Goal: Information Seeking & Learning: Learn about a topic

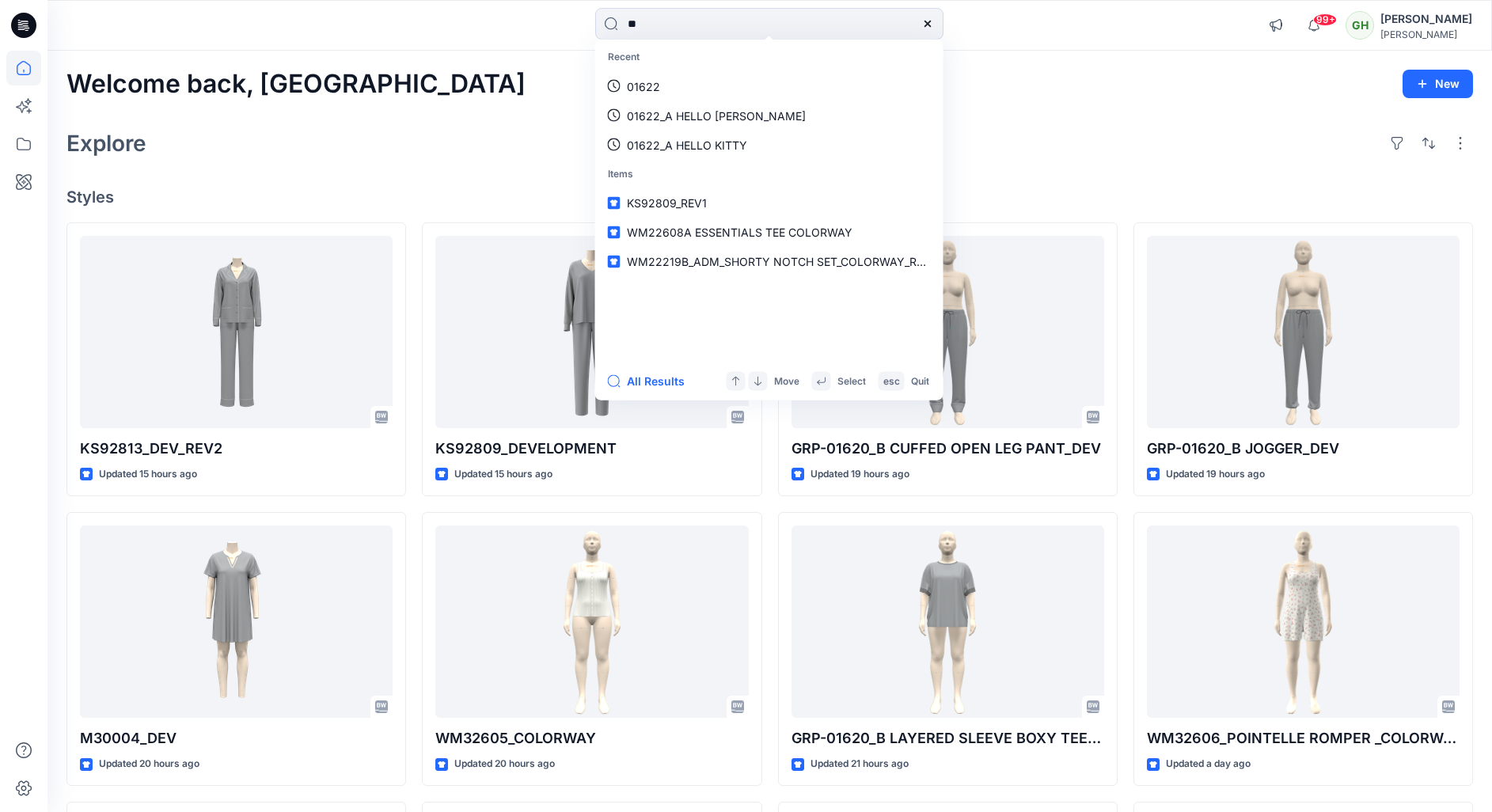
scroll to position [698, 0]
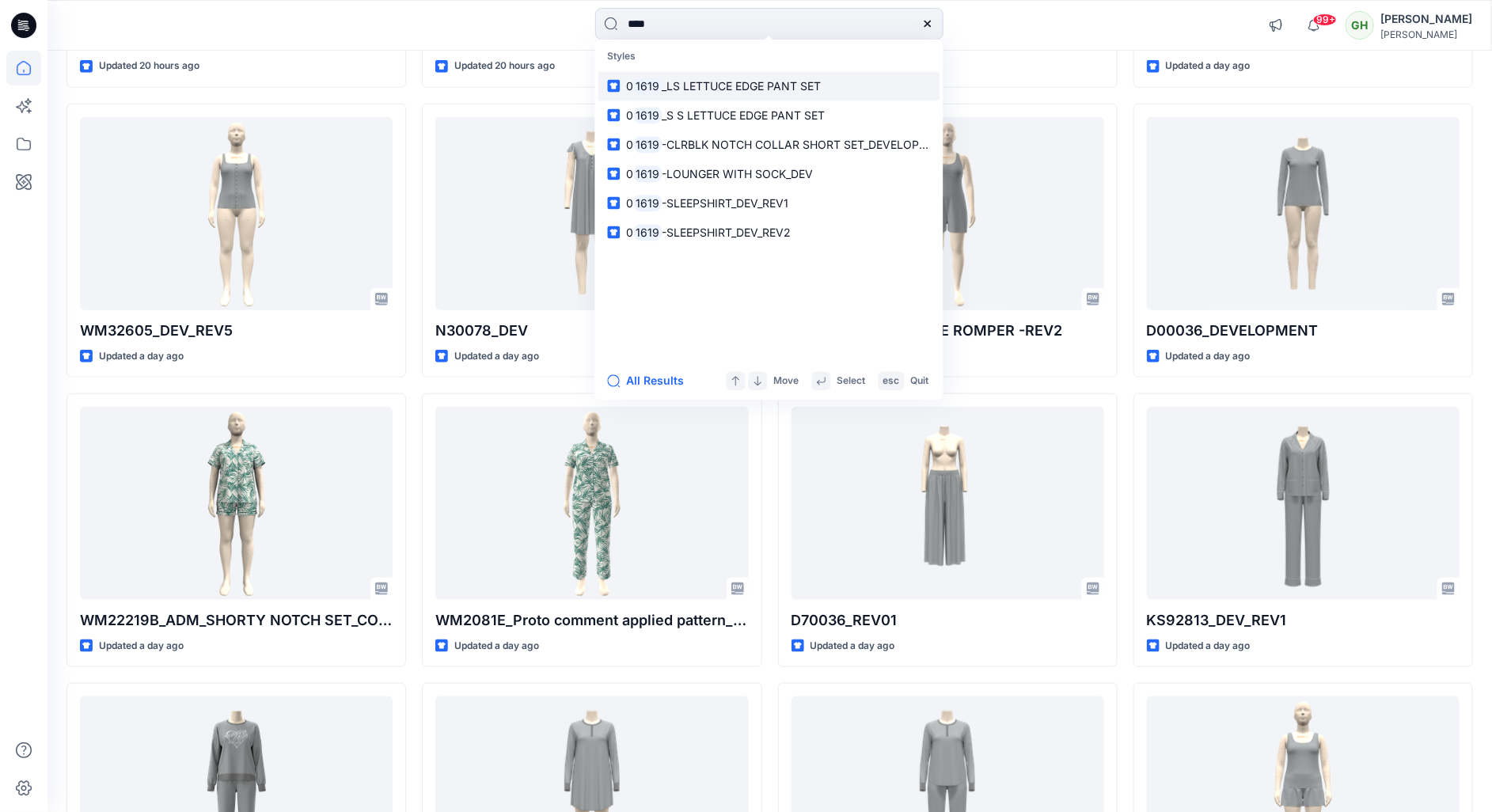
type input "****"
click at [687, 95] on link "0 1619 _LS LETTUCE EDGE PANT SET" at bounding box center [768, 86] width 341 height 29
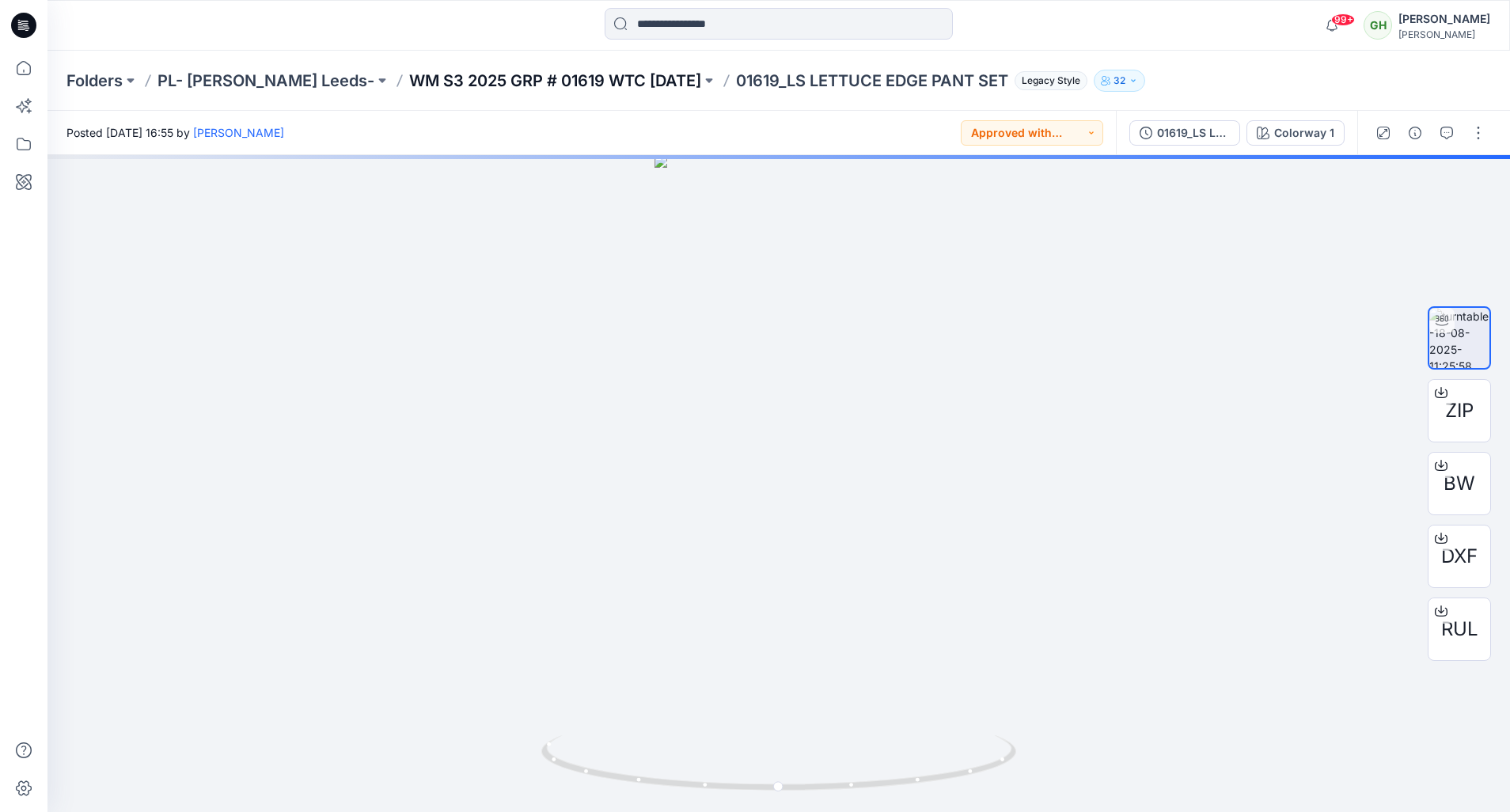
click at [478, 84] on p "WM S3 2025 GRP # 01619 WTC [DATE]" at bounding box center [556, 81] width 292 height 22
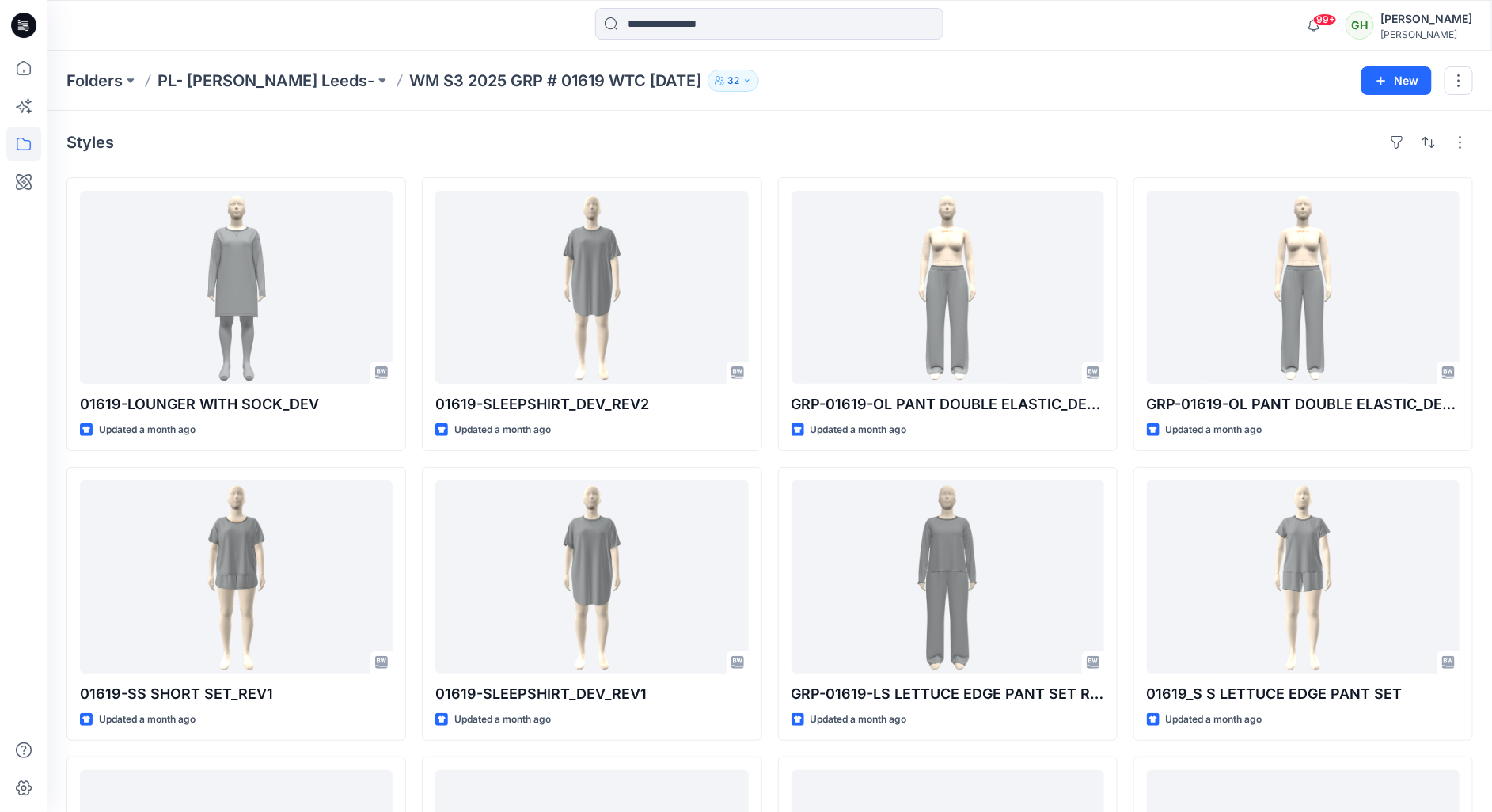
drag, startPoint x: 847, startPoint y: 114, endPoint x: 822, endPoint y: 133, distance: 31.4
click at [847, 114] on div "Styles 01619-LOUNGER WITH SOCK_DEV Updated a month ago 01619-SS SHORT SET_REV1 …" at bounding box center [769, 609] width 1444 height 996
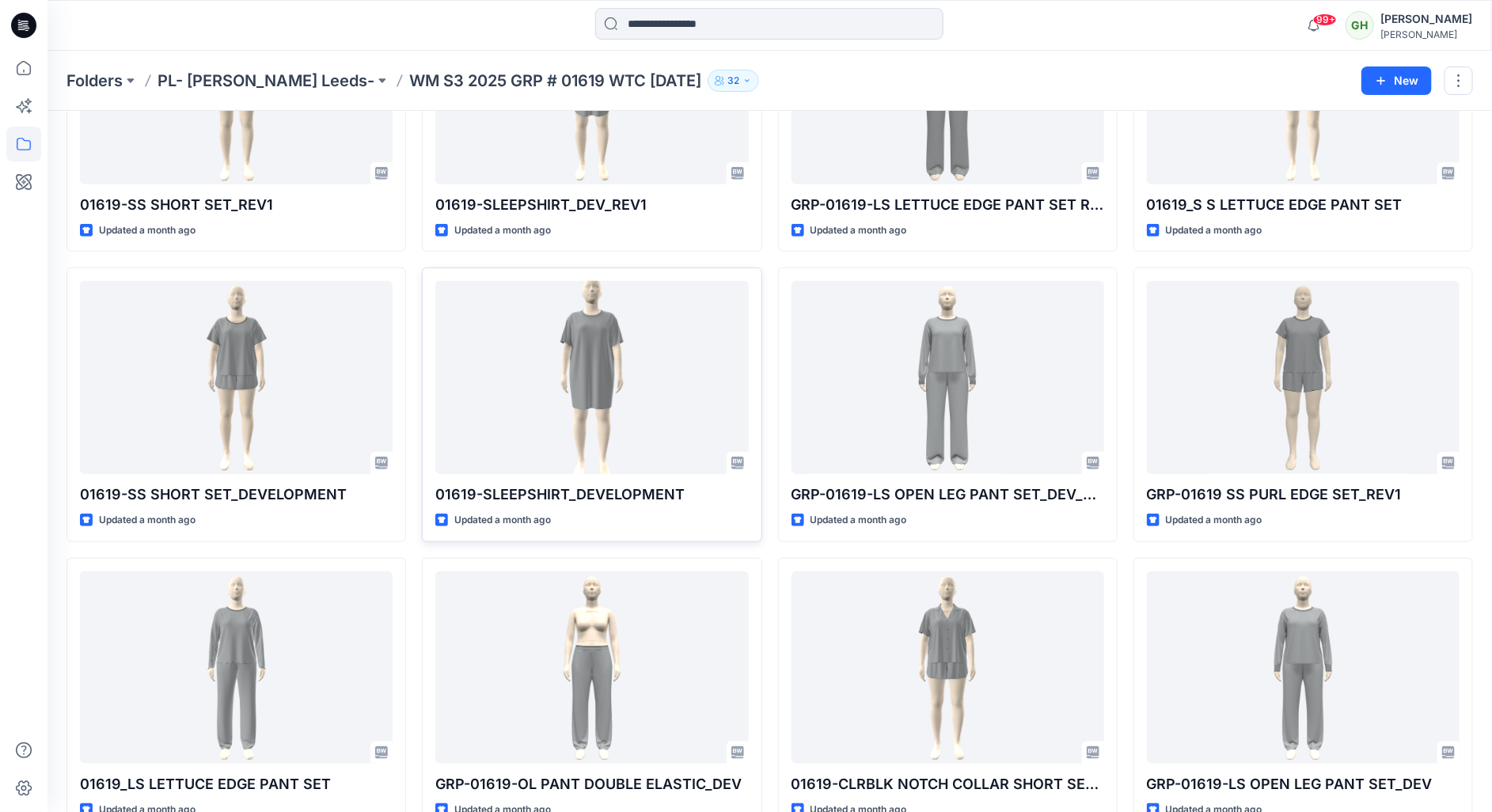
scroll to position [529, 0]
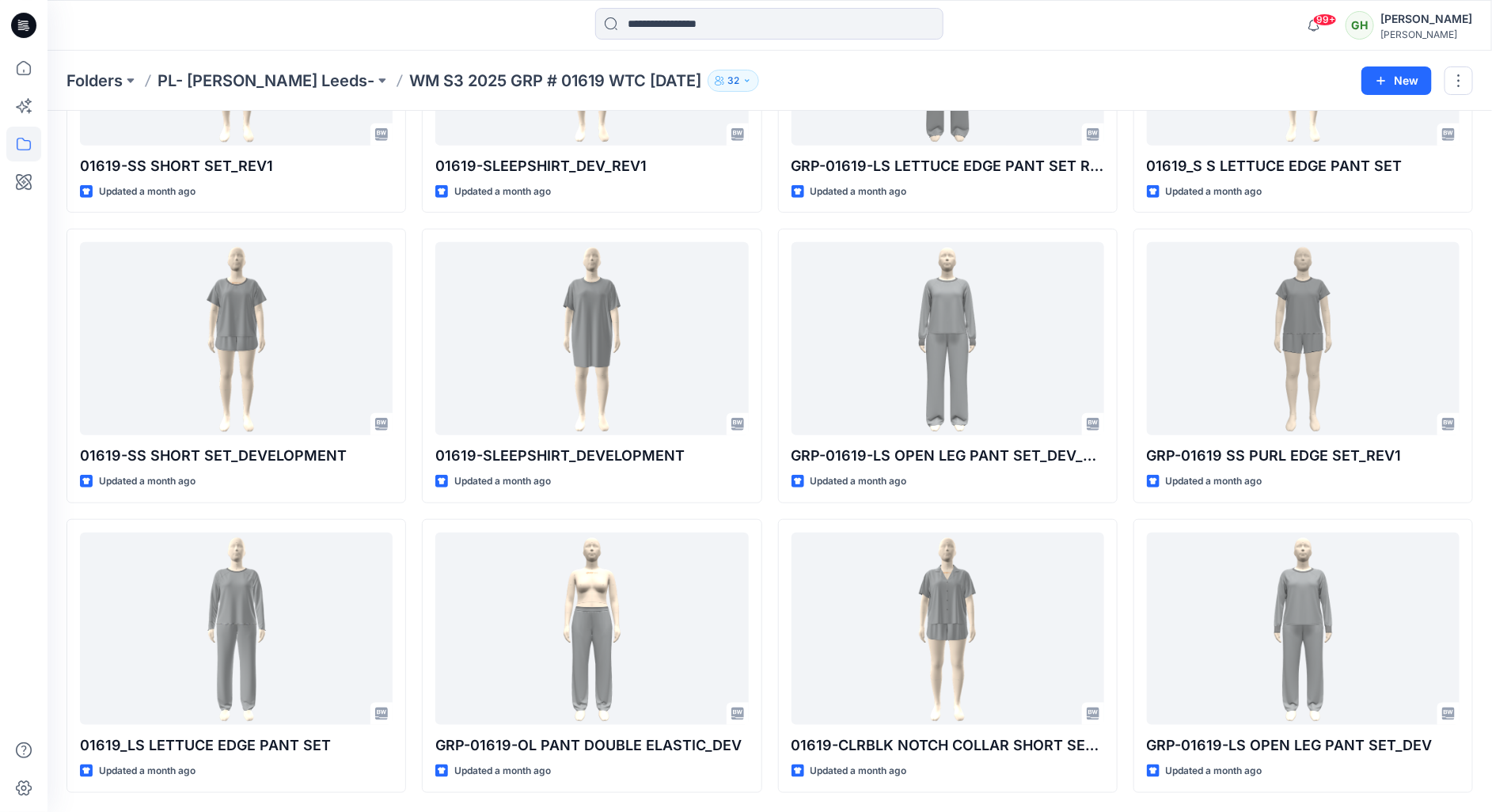
click at [5, 437] on div at bounding box center [23, 406] width 48 height 812
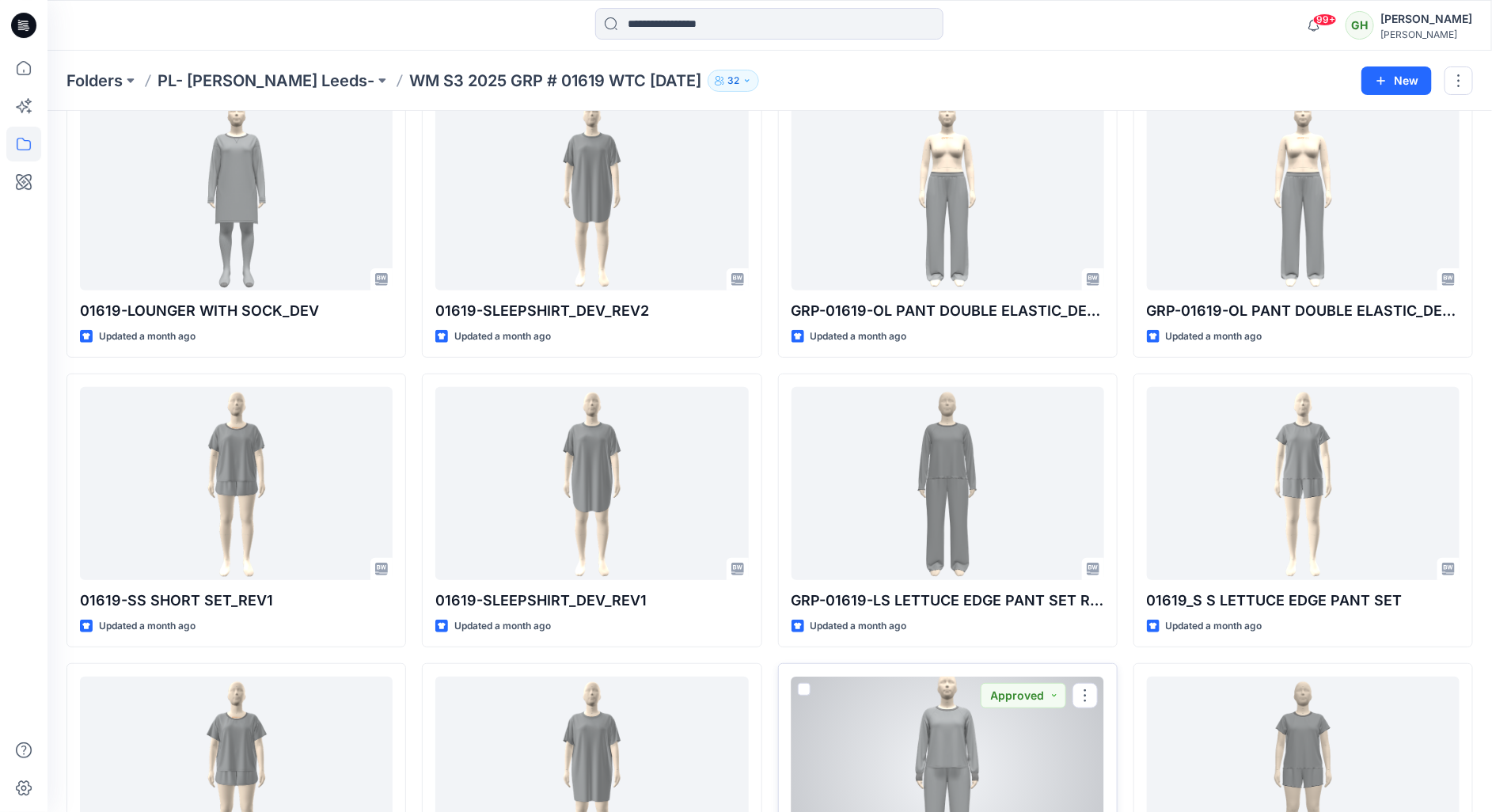
scroll to position [0, 0]
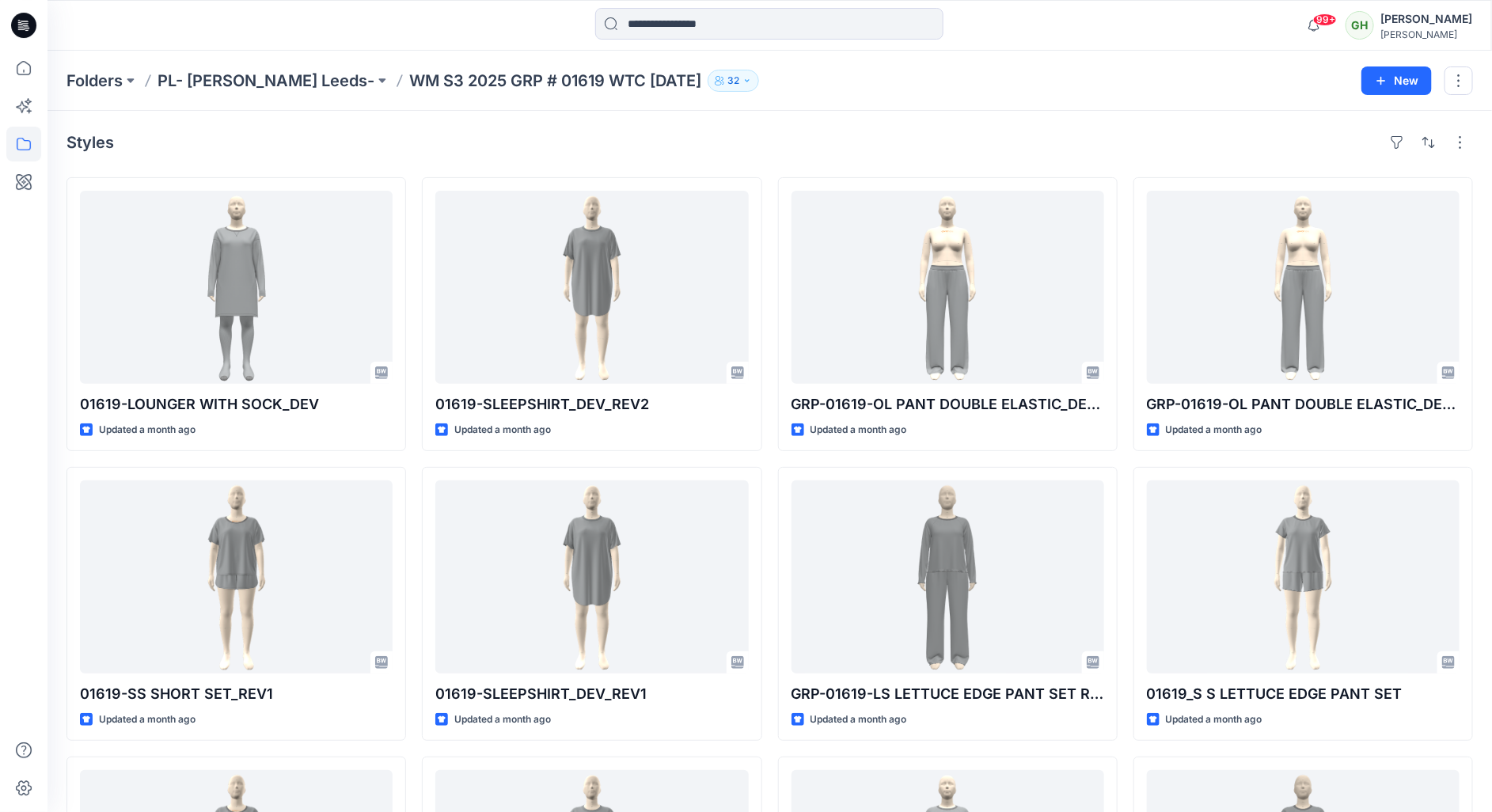
click at [0, 610] on html "99+ Notifications [PERSON_NAME] shared GRP-01620_B JOGGER in GRP 01620 License …" at bounding box center [746, 669] width 1492 height 1339
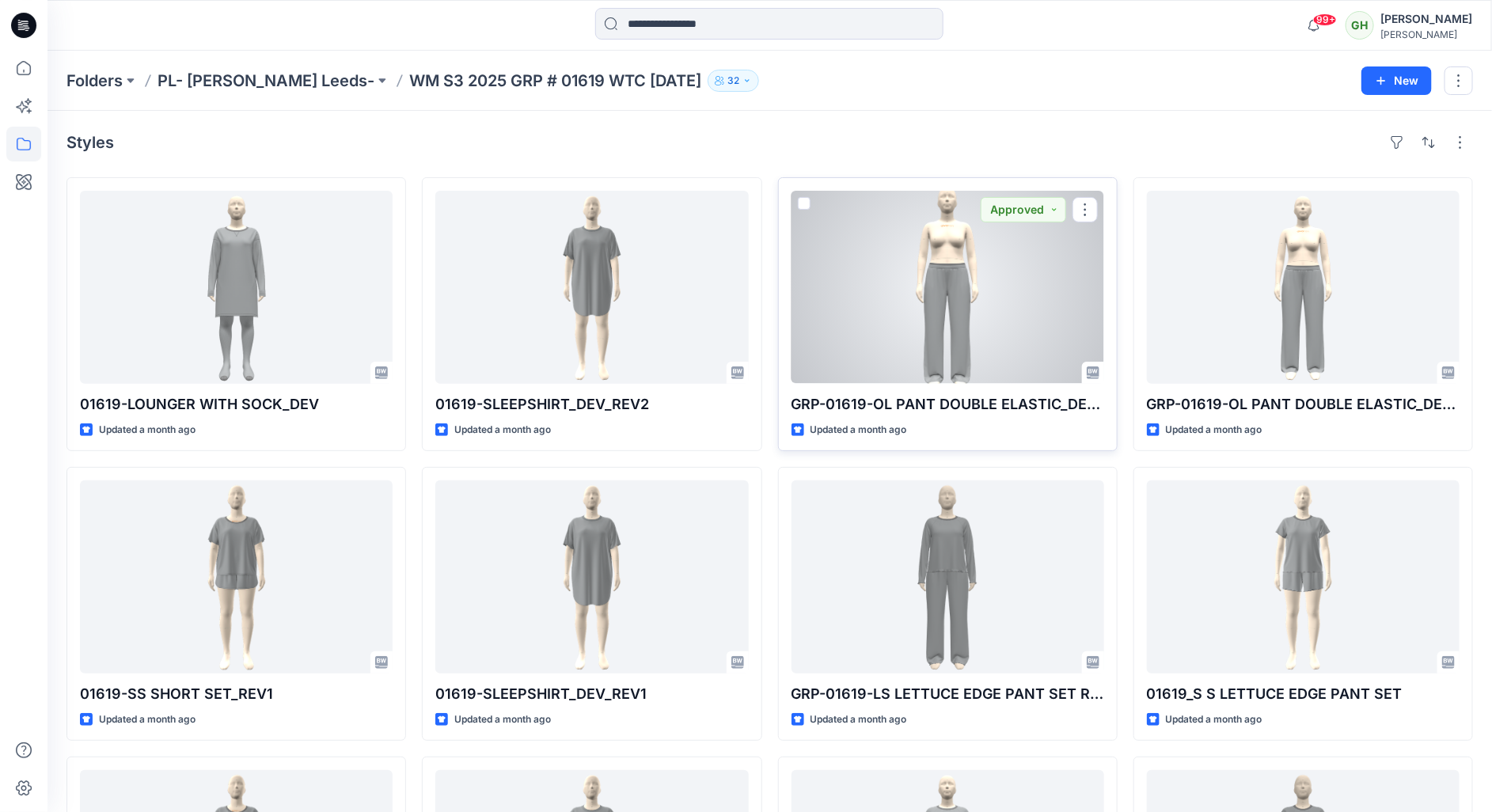
click at [1035, 257] on div at bounding box center [947, 287] width 312 height 194
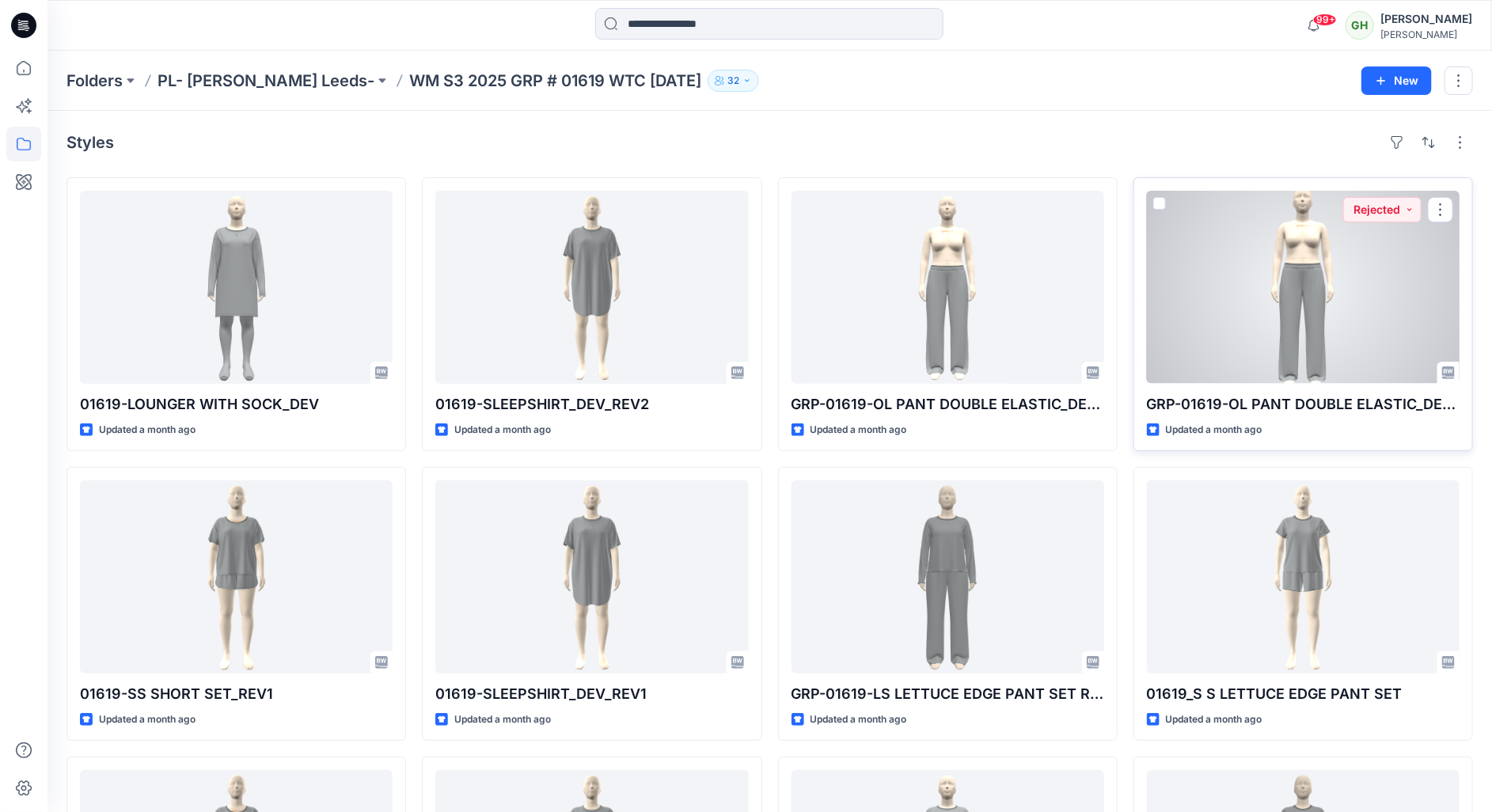
click at [1305, 312] on div at bounding box center [1302, 287] width 312 height 194
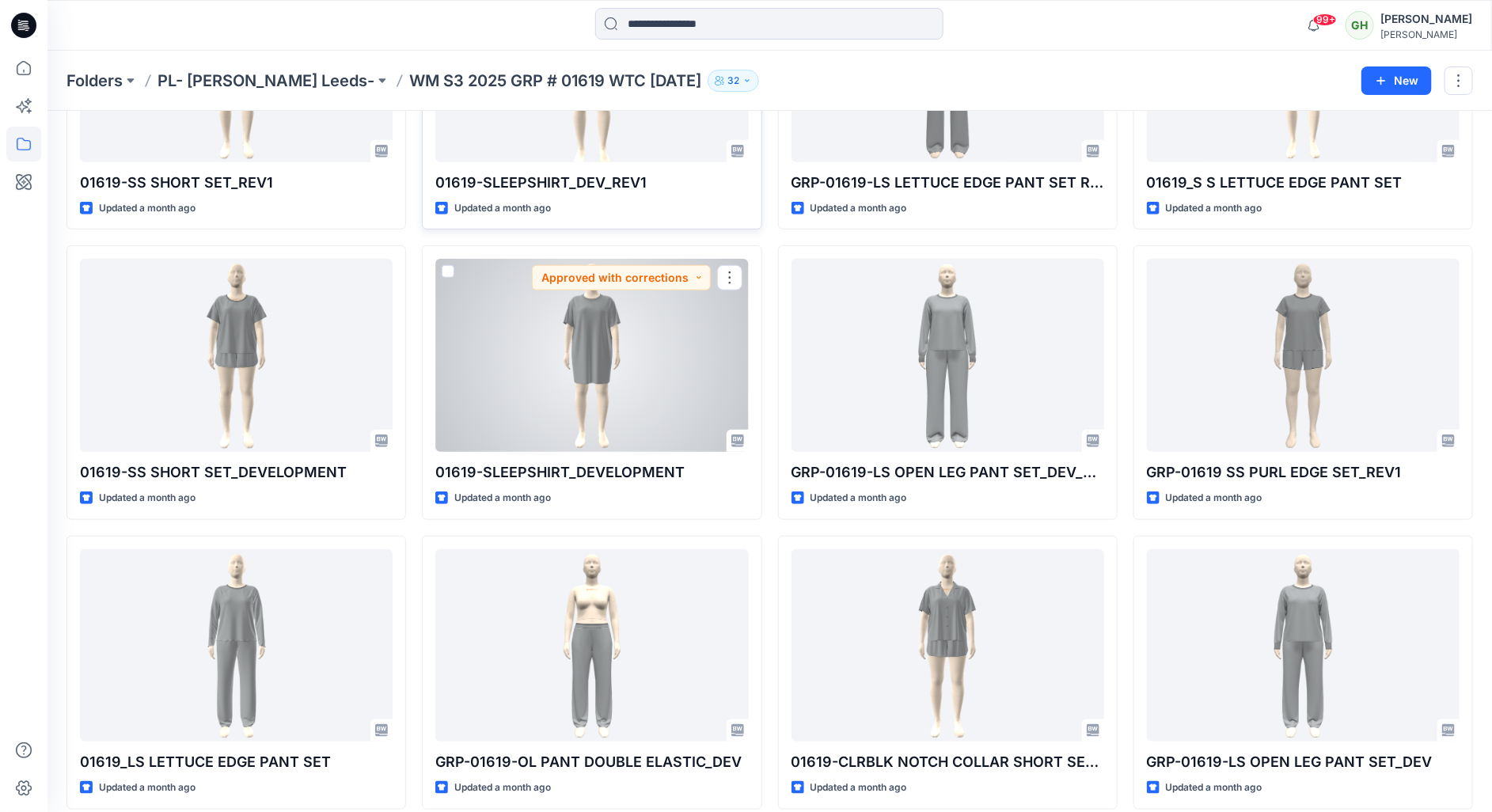
scroll to position [529, 0]
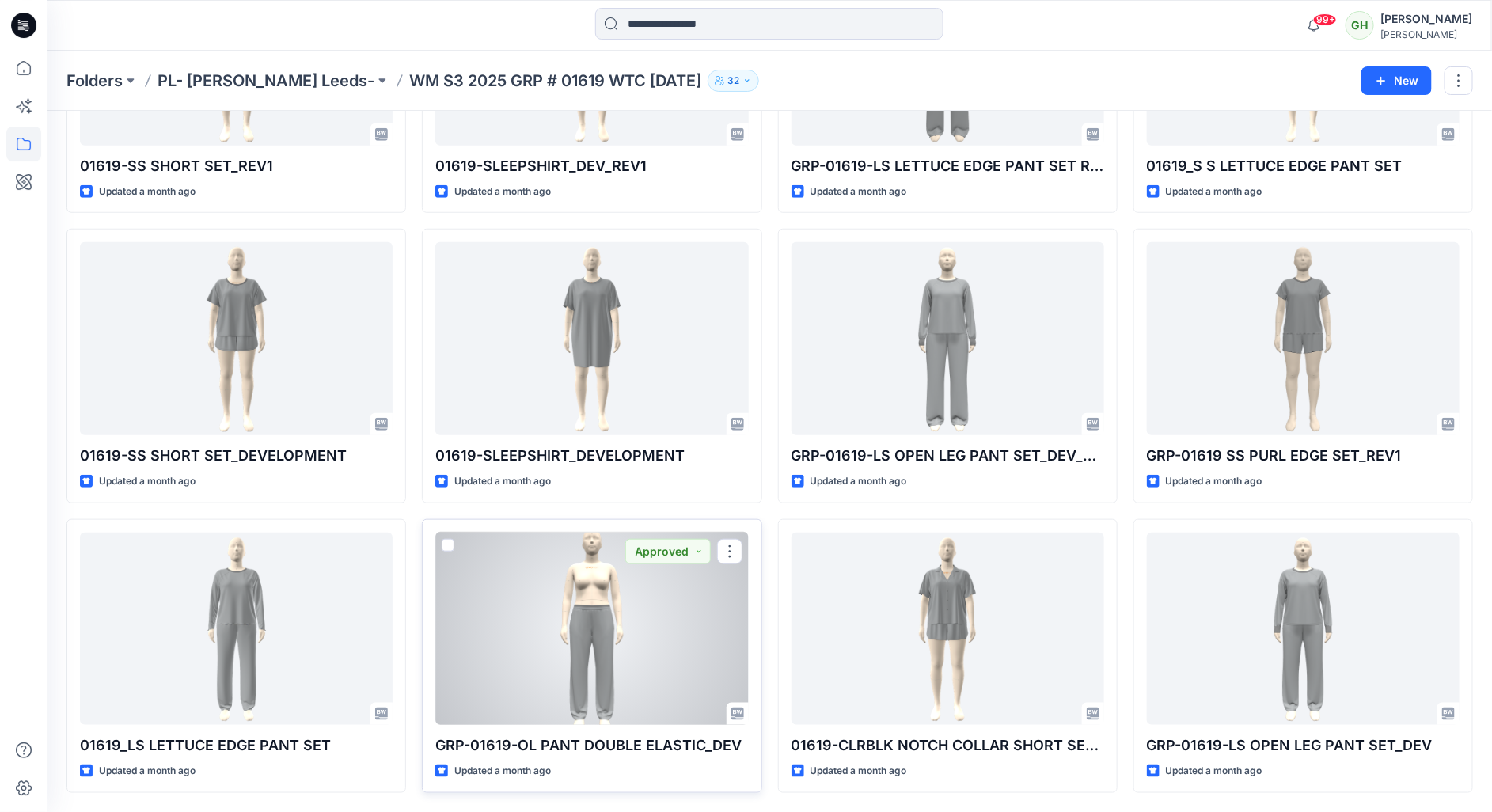
click at [621, 615] on div at bounding box center [590, 629] width 312 height 194
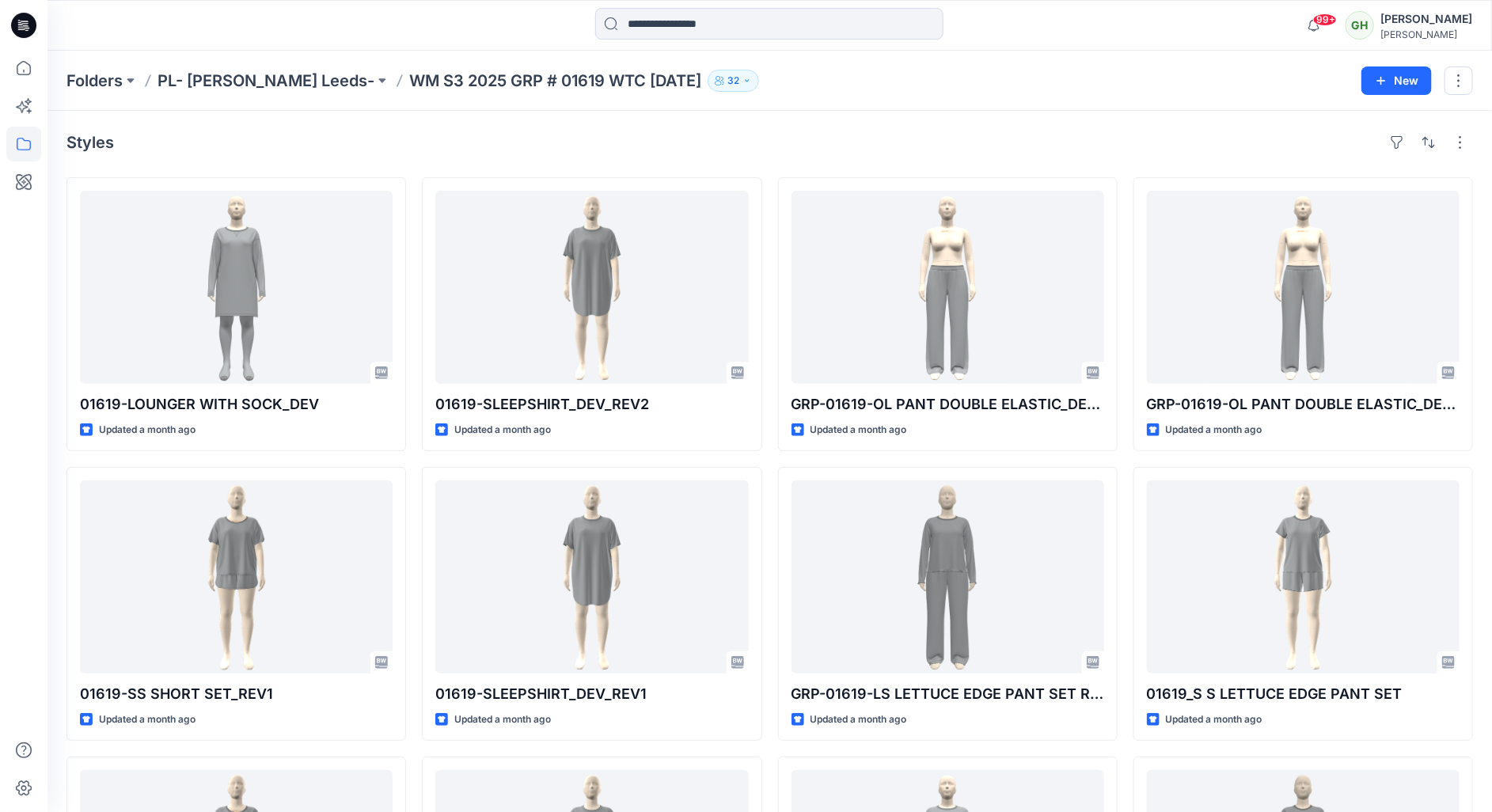
click at [8, 565] on div at bounding box center [24, 431] width 35 height 761
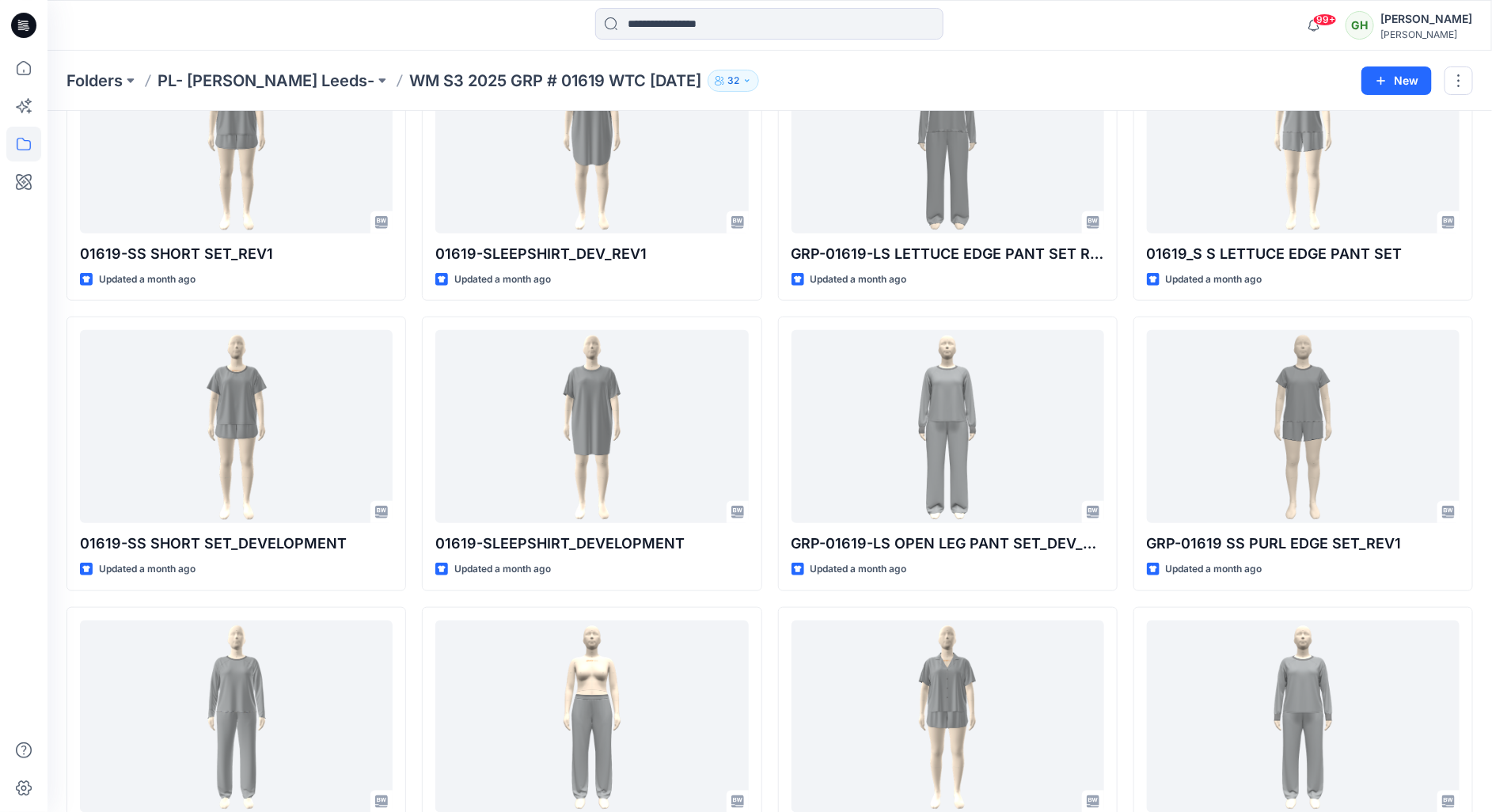
scroll to position [529, 0]
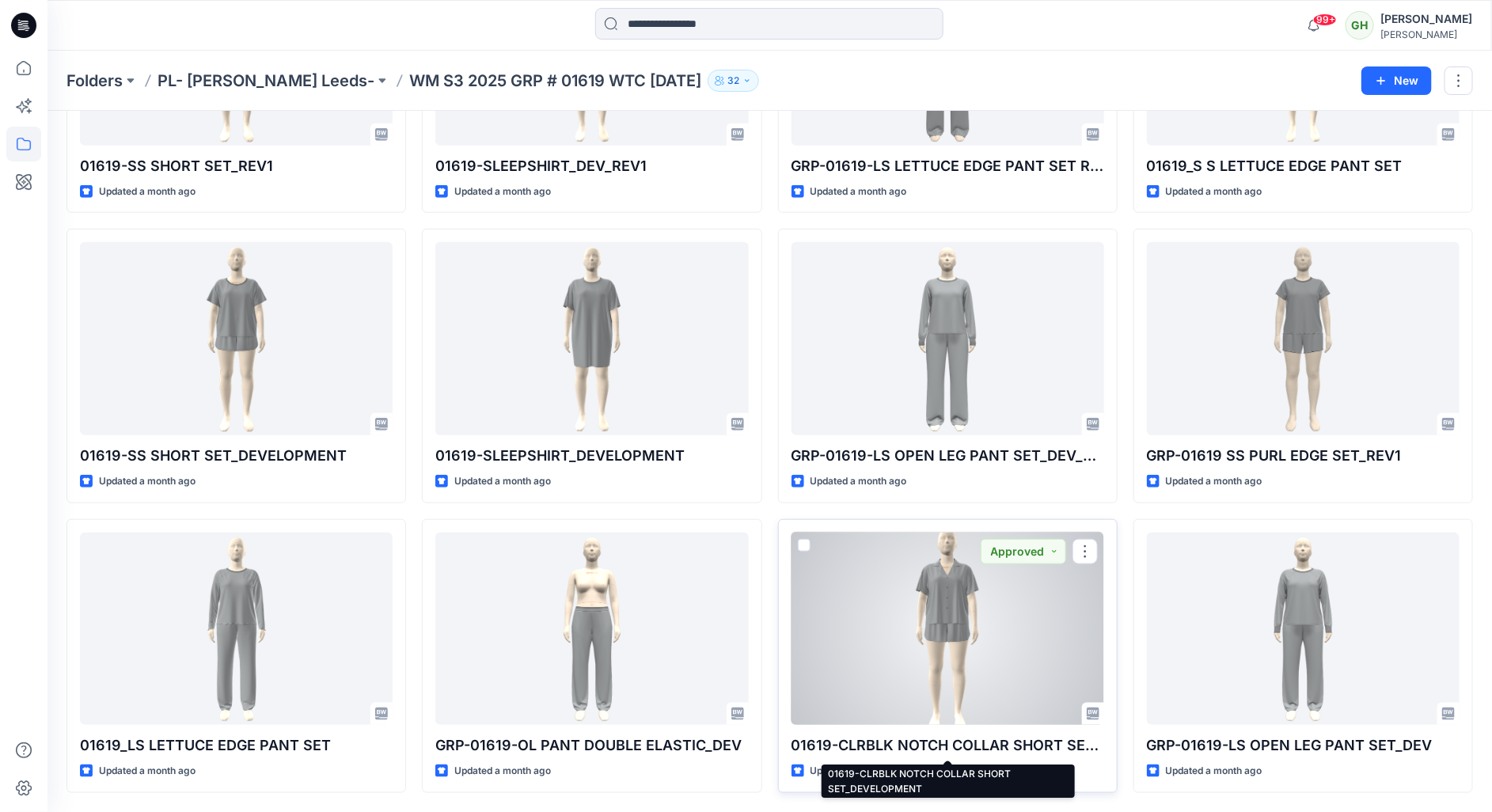
click at [970, 746] on p "01619-CLRBLK NOTCH COLLAR SHORT SET_DEVELOPMENT" at bounding box center [947, 745] width 312 height 22
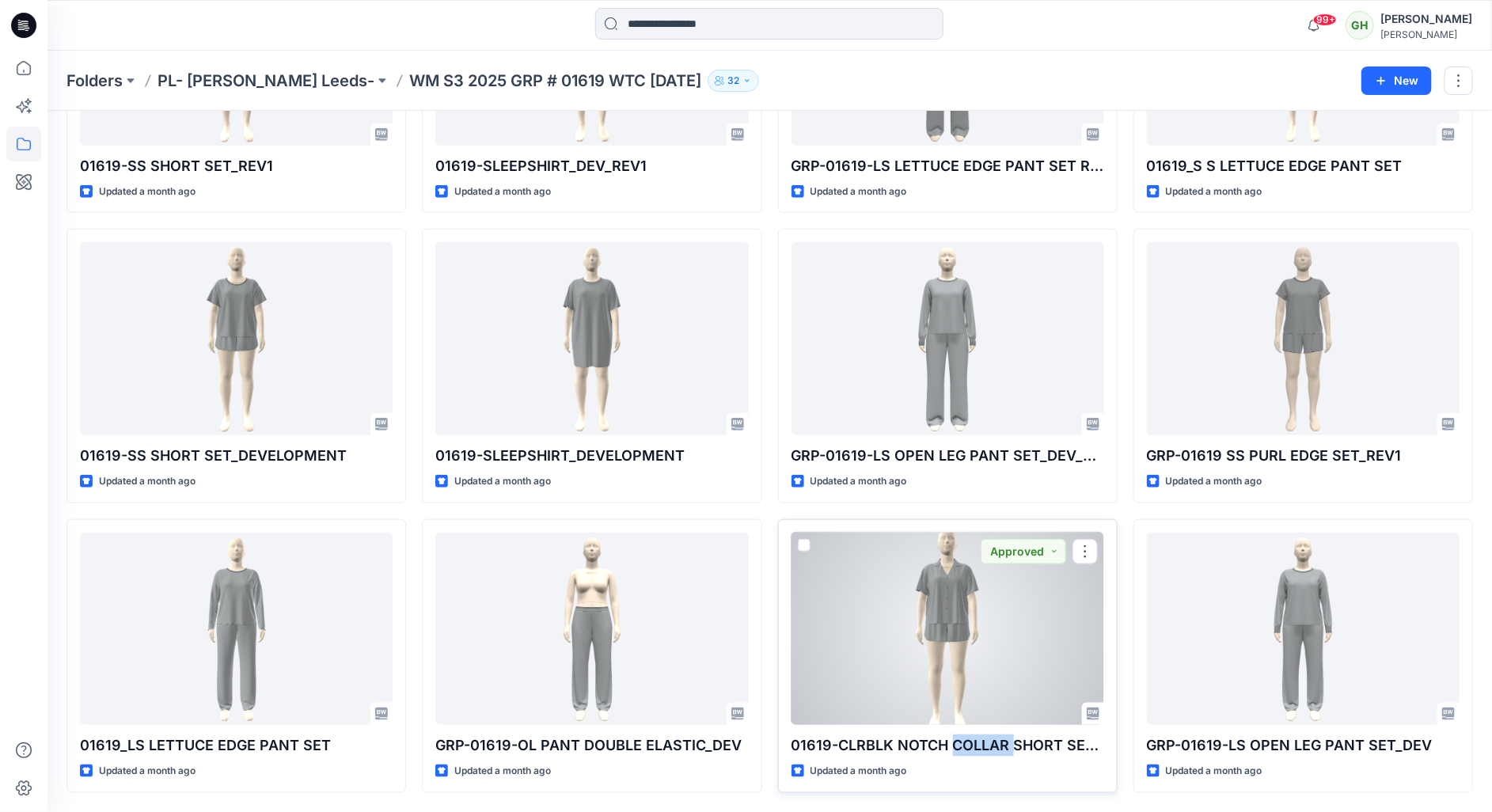
drag, startPoint x: 970, startPoint y: 746, endPoint x: 893, endPoint y: 655, distance: 119.2
click at [893, 655] on div at bounding box center [947, 629] width 312 height 194
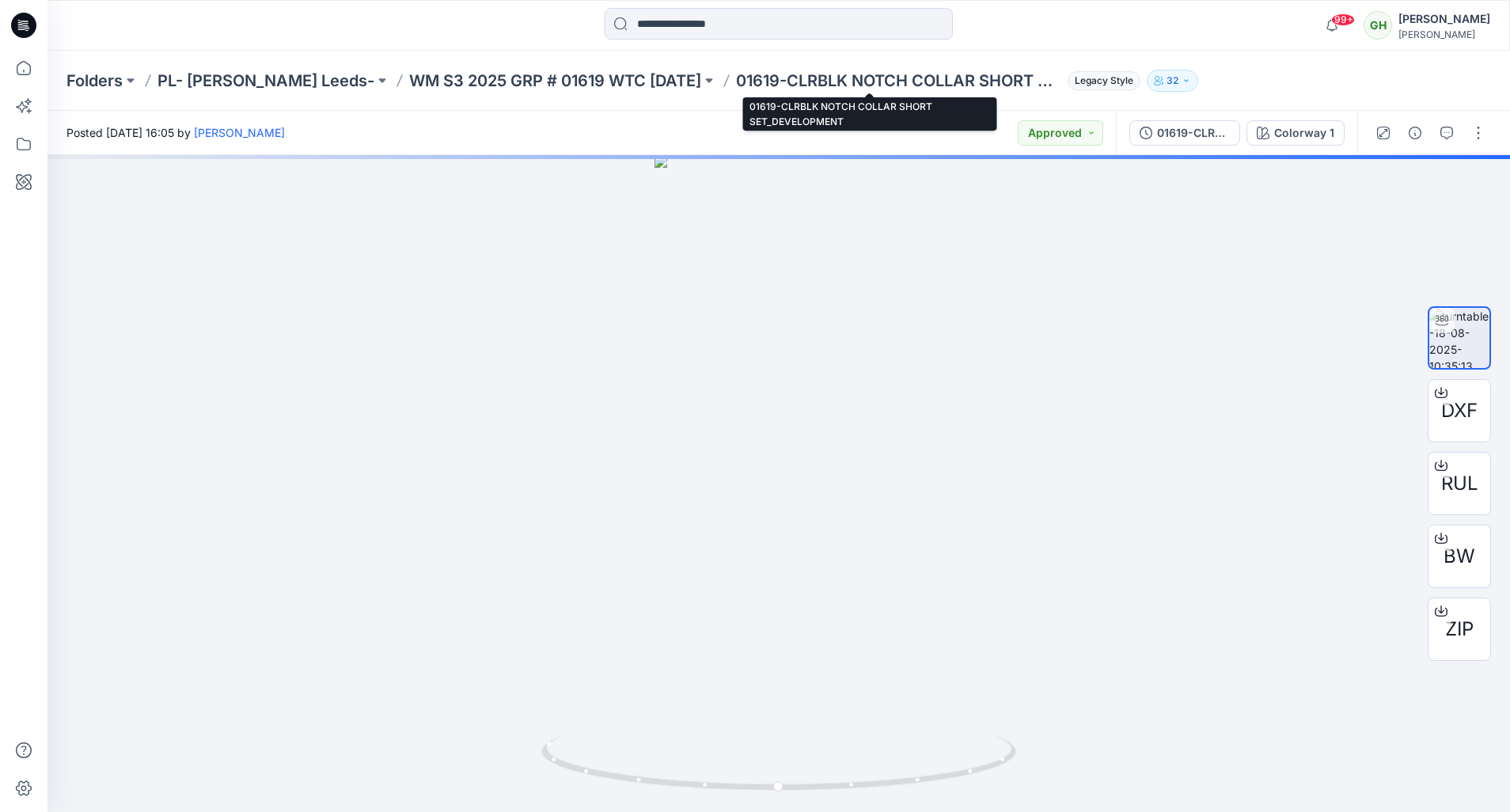
click at [766, 79] on p "01619-CLRBLK NOTCH COLLAR SHORT SET_DEVELOPMENT" at bounding box center [899, 81] width 325 height 22
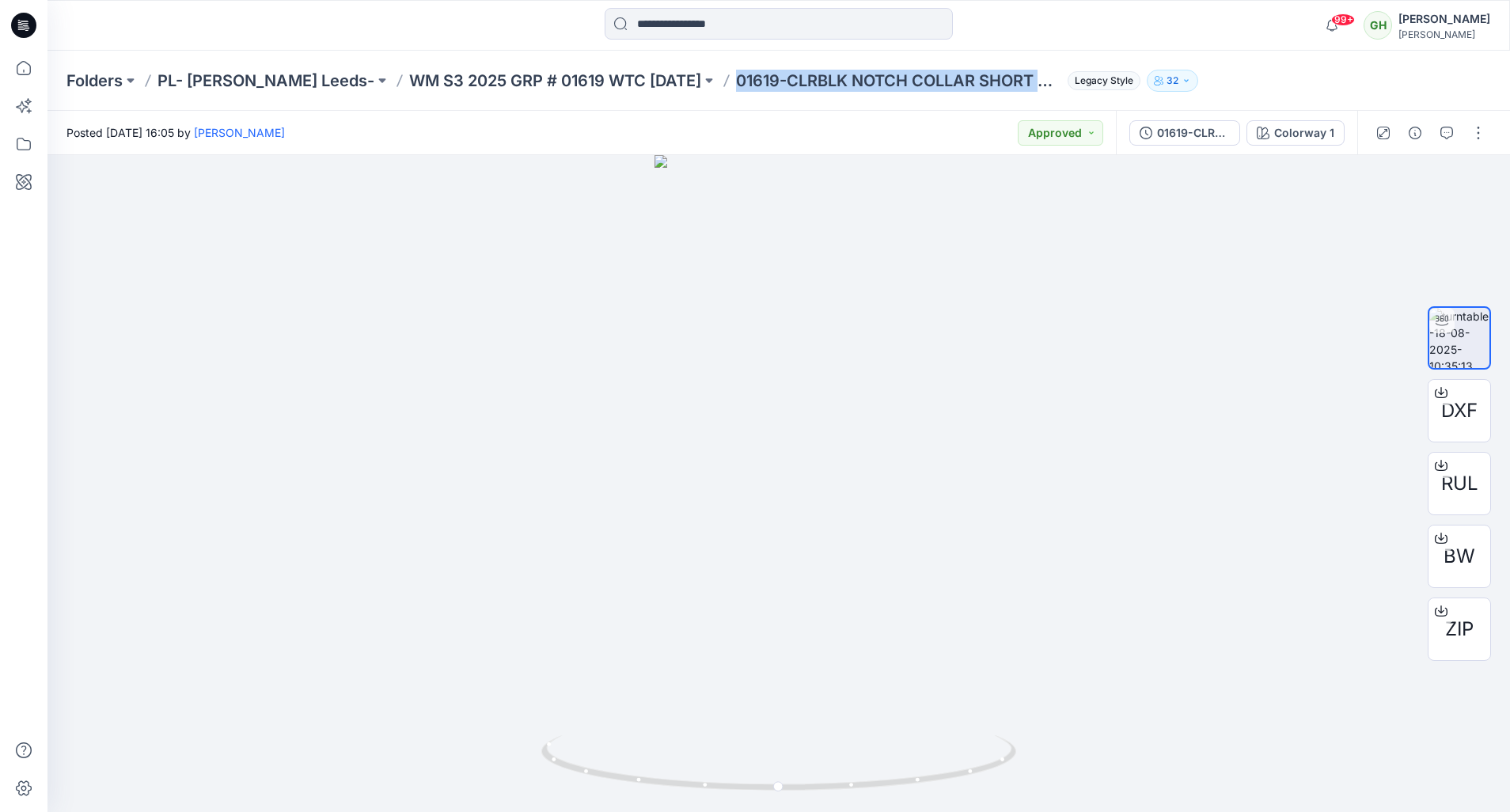
drag, startPoint x: 766, startPoint y: 79, endPoint x: 1009, endPoint y: 90, distance: 243.2
click at [1009, 90] on p "01619-CLRBLK NOTCH COLLAR SHORT SET_DEVELOPMENT" at bounding box center [899, 81] width 325 height 22
click at [1005, 77] on p "01619-CLRBLK NOTCH COLLAR SHORT SET_DEVELOPMENT" at bounding box center [899, 81] width 325 height 22
drag, startPoint x: 1005, startPoint y: 77, endPoint x: 872, endPoint y: 69, distance: 133.2
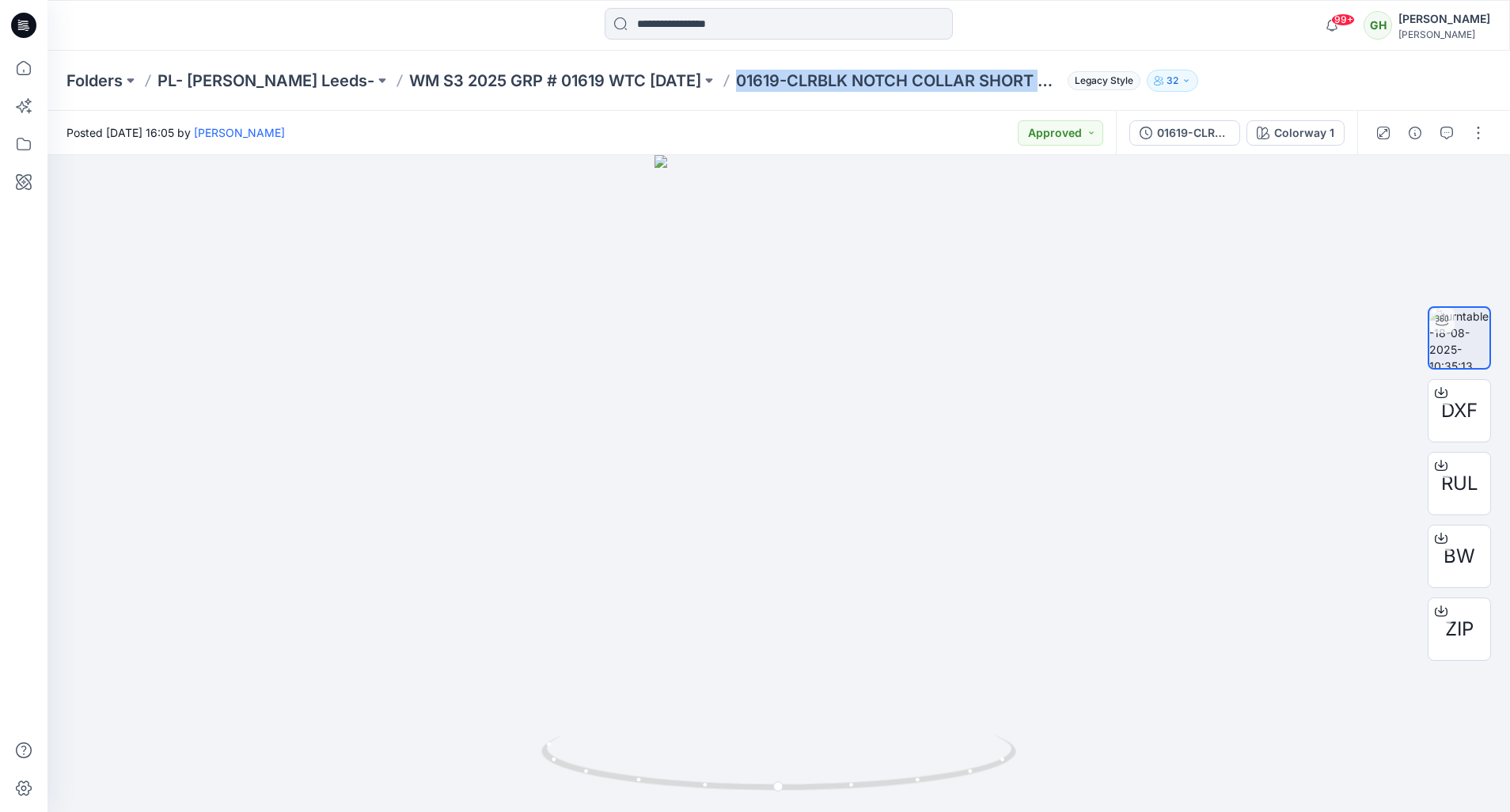
click at [872, 70] on p "01619-CLRBLK NOTCH COLLAR SHORT SET_DEVELOPMENT" at bounding box center [899, 81] width 325 height 22
copy p "01619-CLRBLK NOTCH COLLAR SHORT SET_DEVELOPMENT"
click at [547, 70] on p "WM S3 2025 GRP # 01619 WTC [DATE]" at bounding box center [556, 81] width 292 height 22
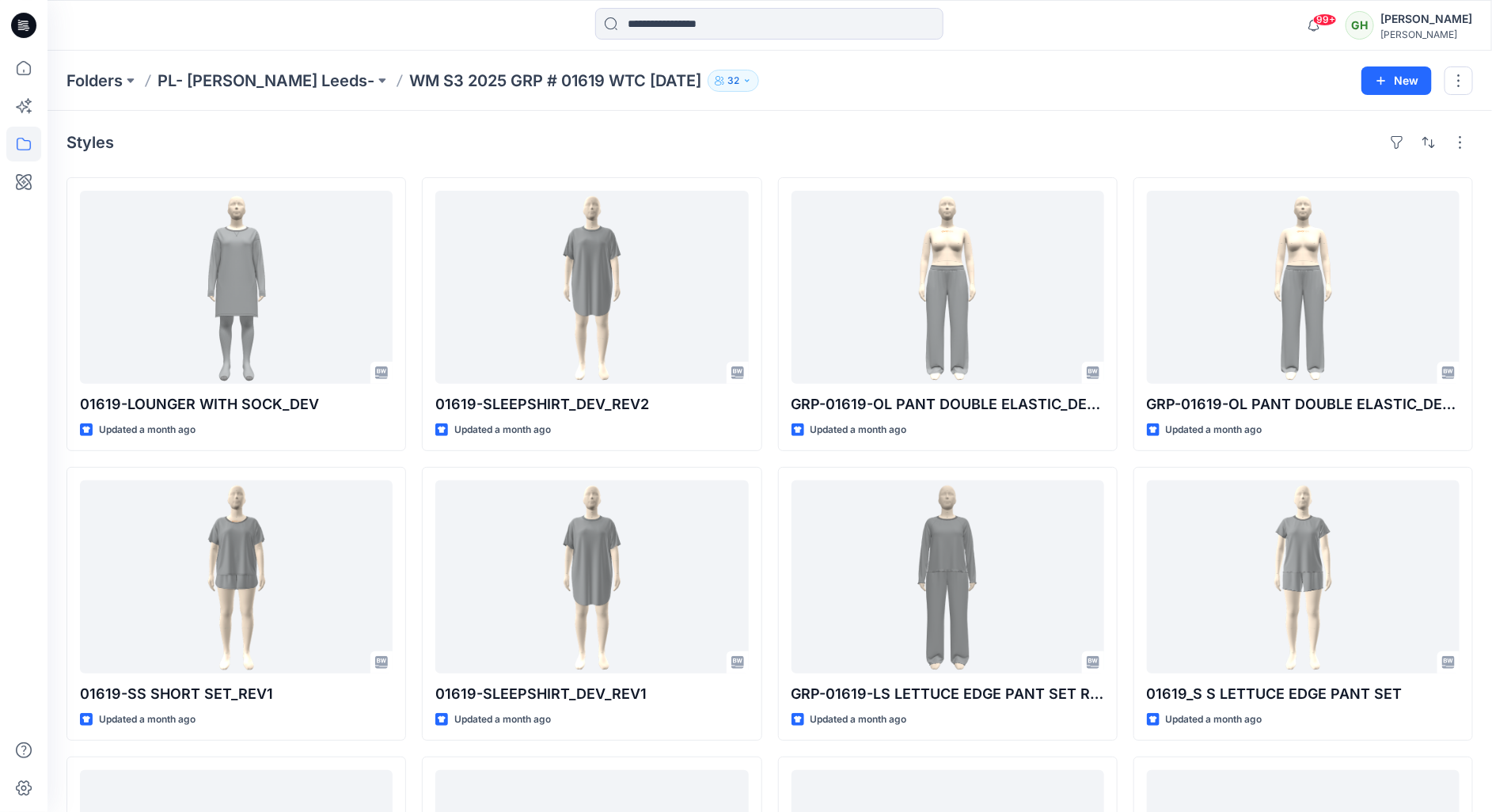
click at [0, 499] on html "99+ Notifications [PERSON_NAME] shared GRP-01620_B JOGGER in GRP 01620 License …" at bounding box center [746, 669] width 1492 height 1339
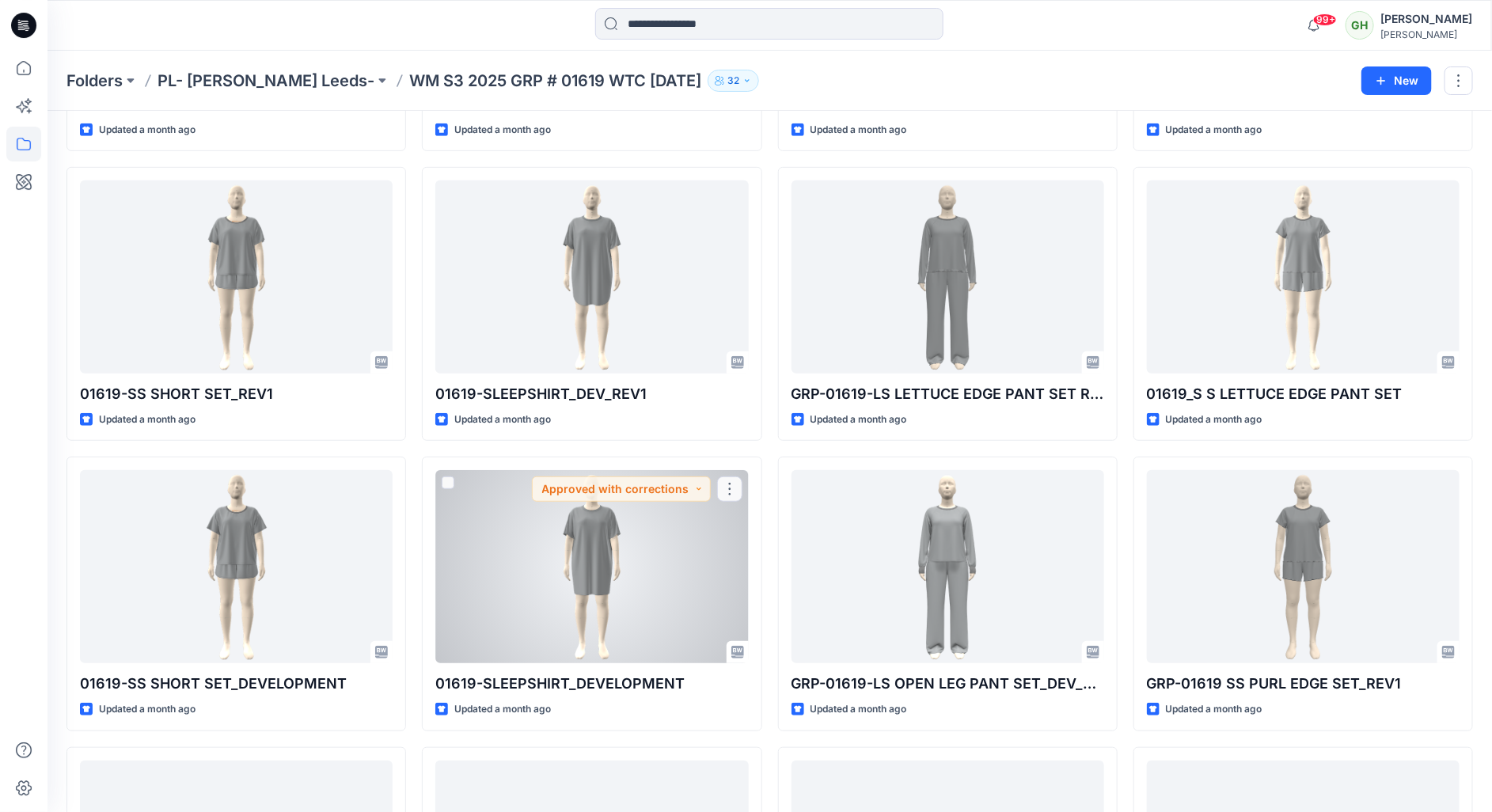
scroll to position [356, 0]
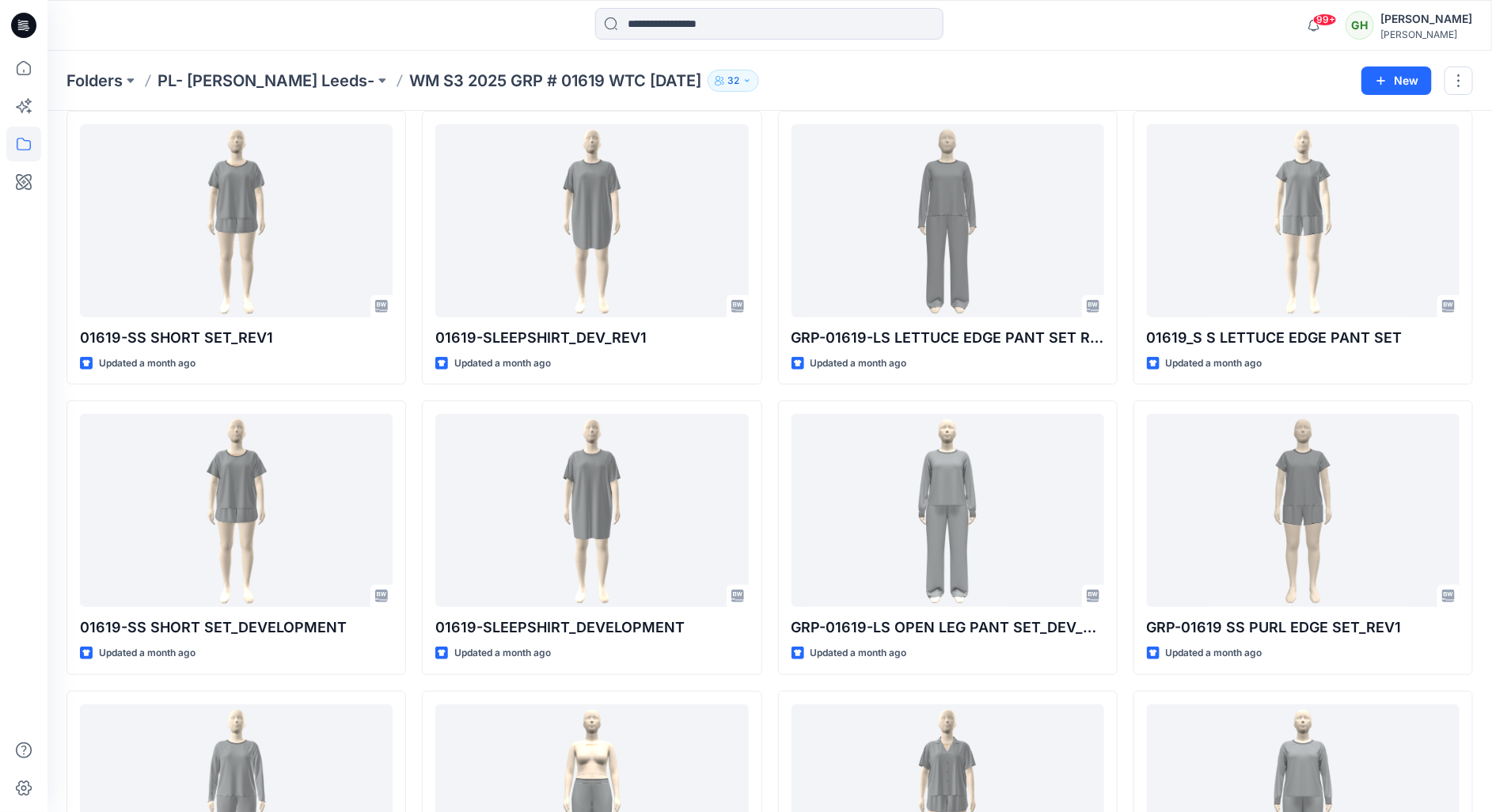
click at [0, 273] on html "99+ Notifications [PERSON_NAME] shared GRP-01620_B JOGGER in GRP 01620 License …" at bounding box center [746, 313] width 1492 height 1339
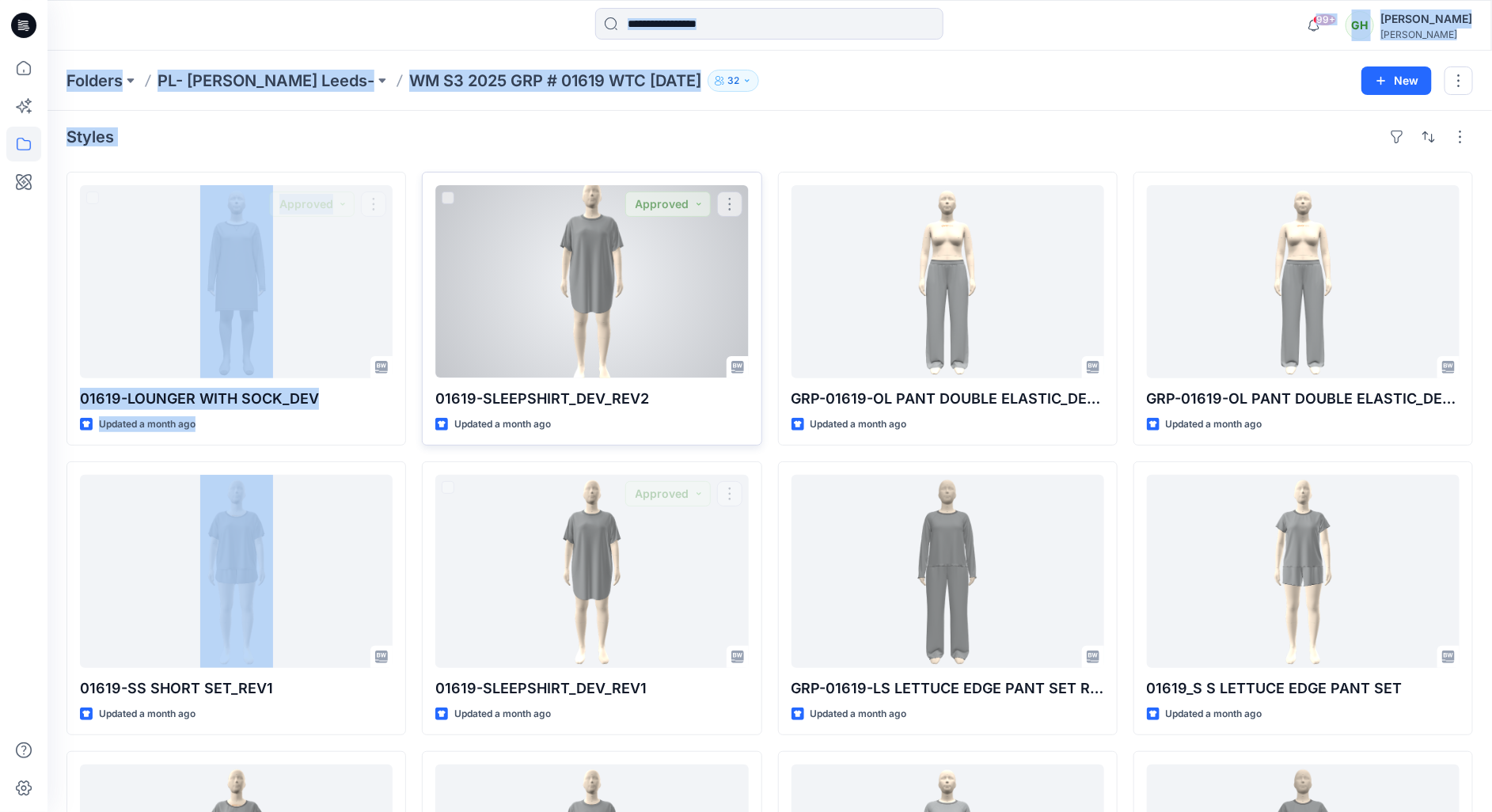
scroll to position [0, 0]
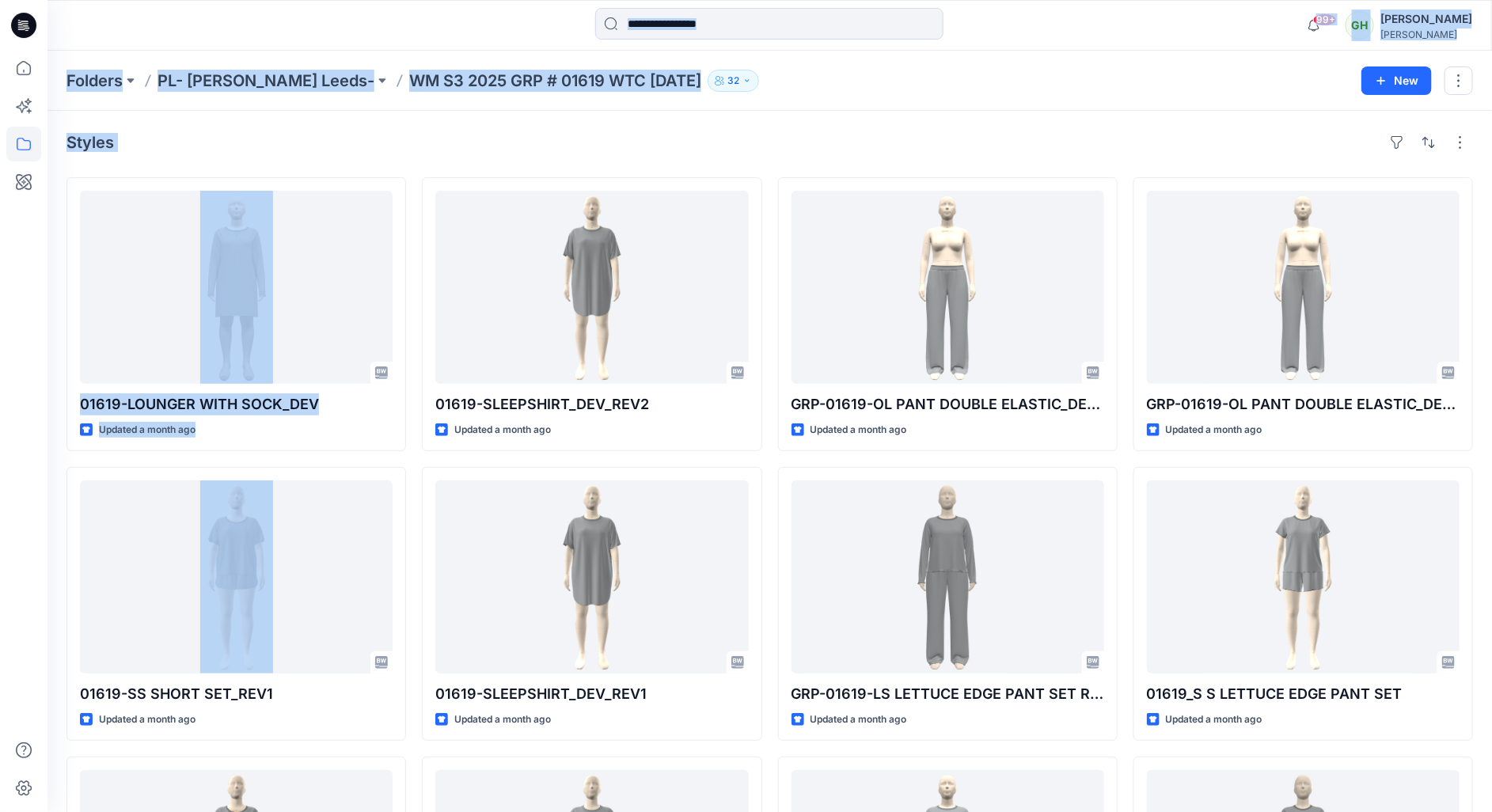
click at [1030, 67] on div "Folders PL- [PERSON_NAME] Leeds- WM S3 2025 GRP # 01619 WTC [DATE] 32 New" at bounding box center [769, 81] width 1444 height 60
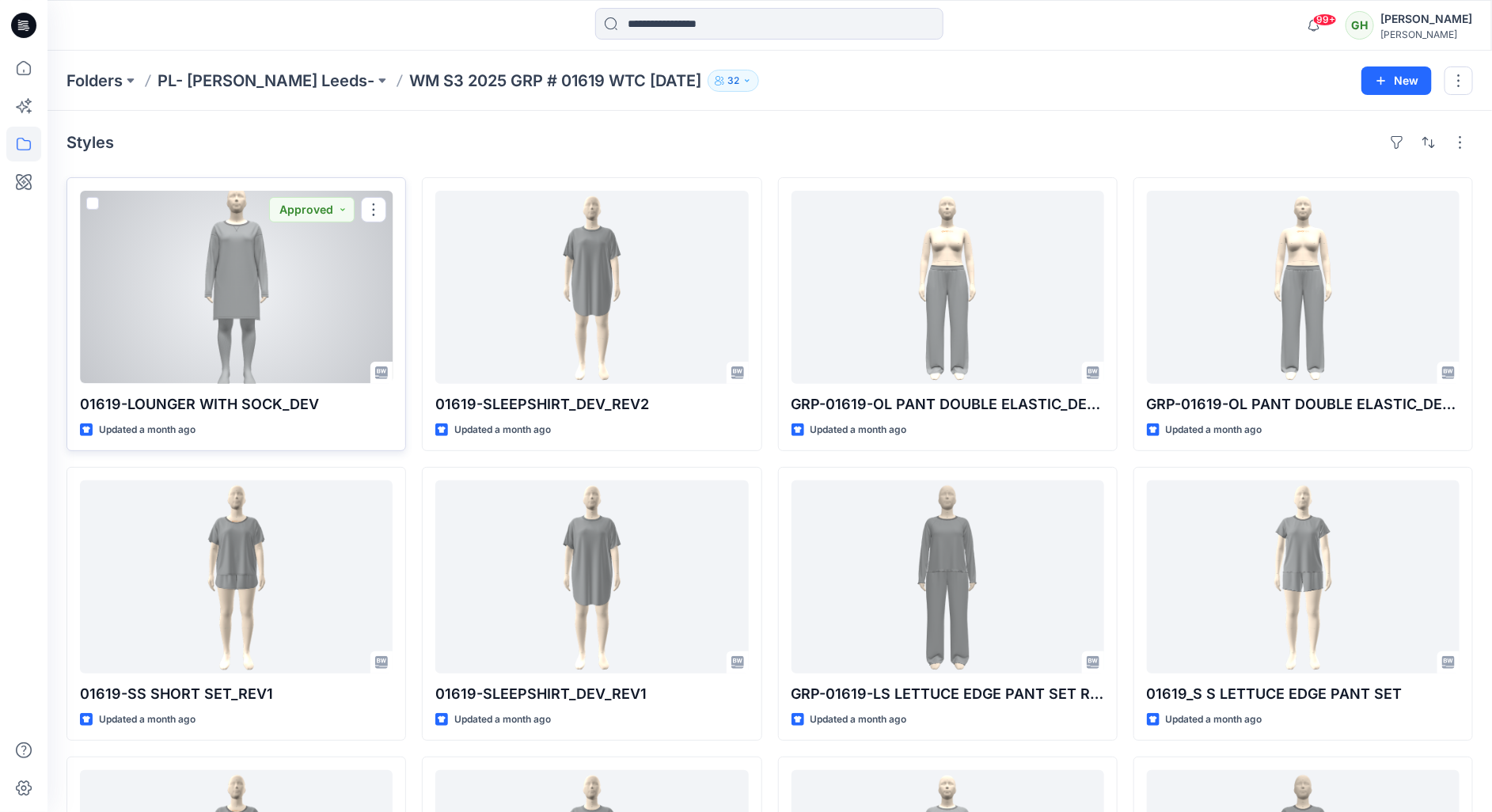
click at [255, 326] on div at bounding box center [235, 287] width 312 height 194
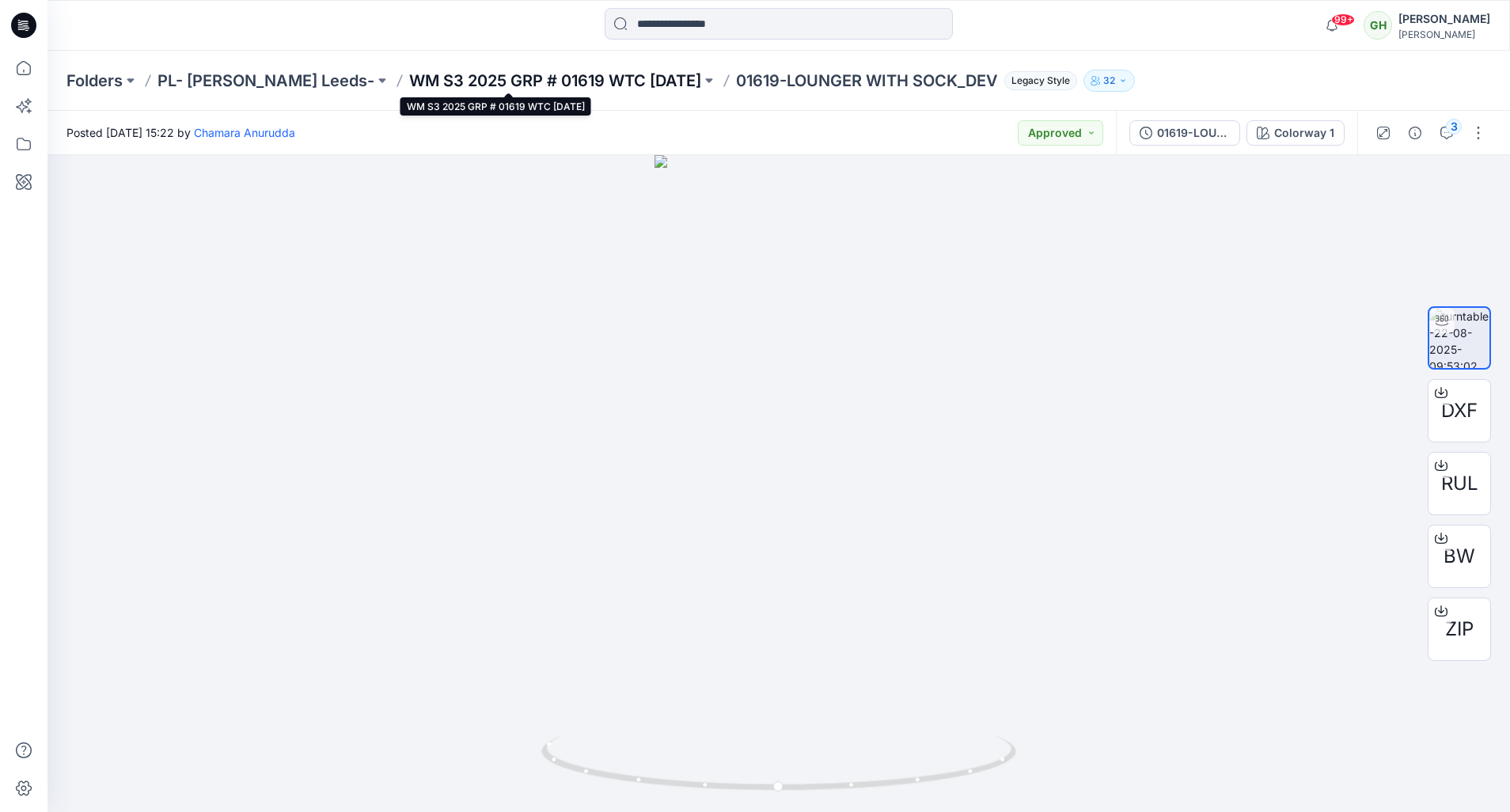
click at [422, 82] on p "WM S3 2025 GRP # 01619 WTC [DATE]" at bounding box center [556, 81] width 292 height 22
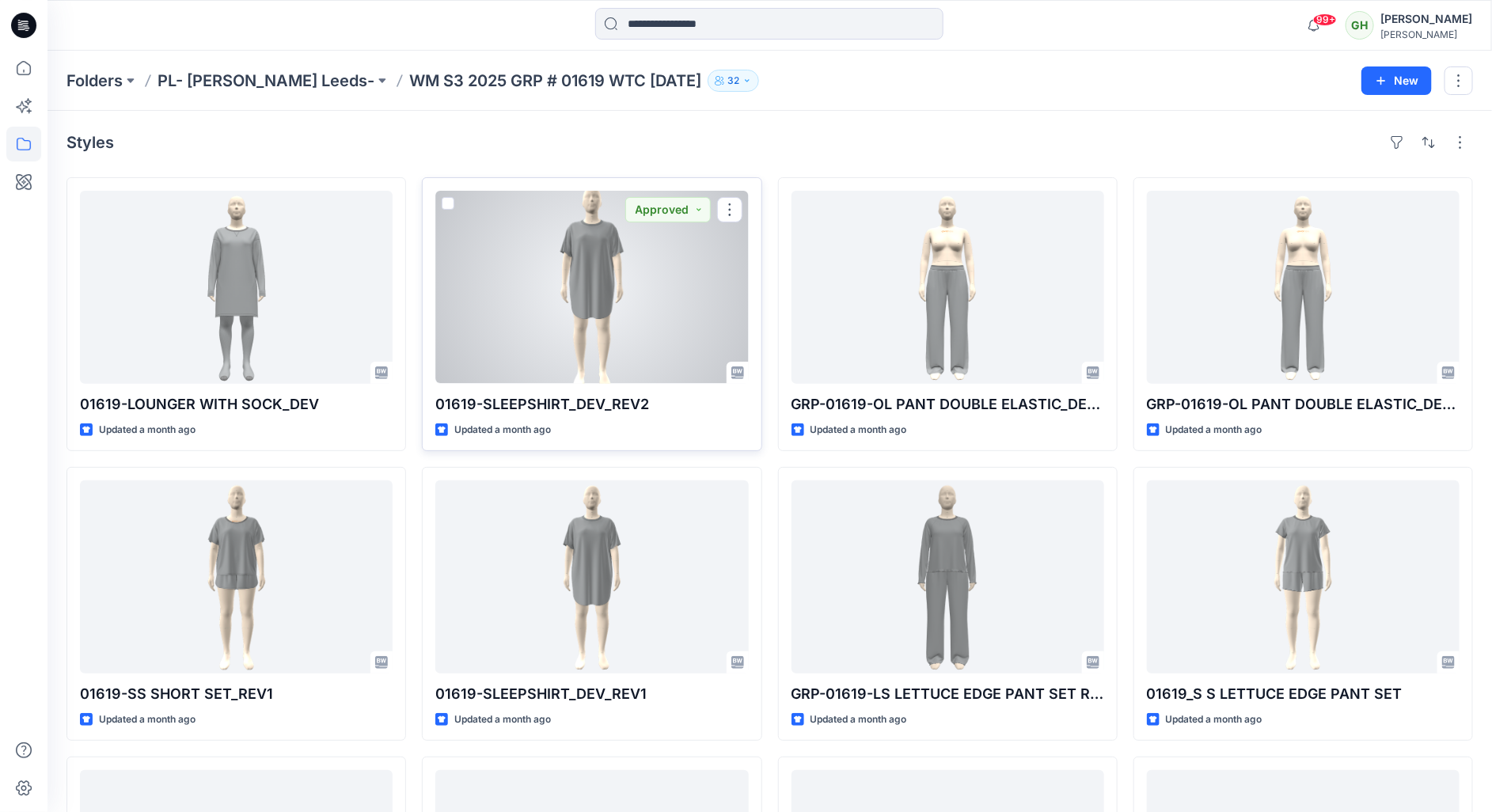
click at [558, 346] on div at bounding box center [590, 287] width 312 height 194
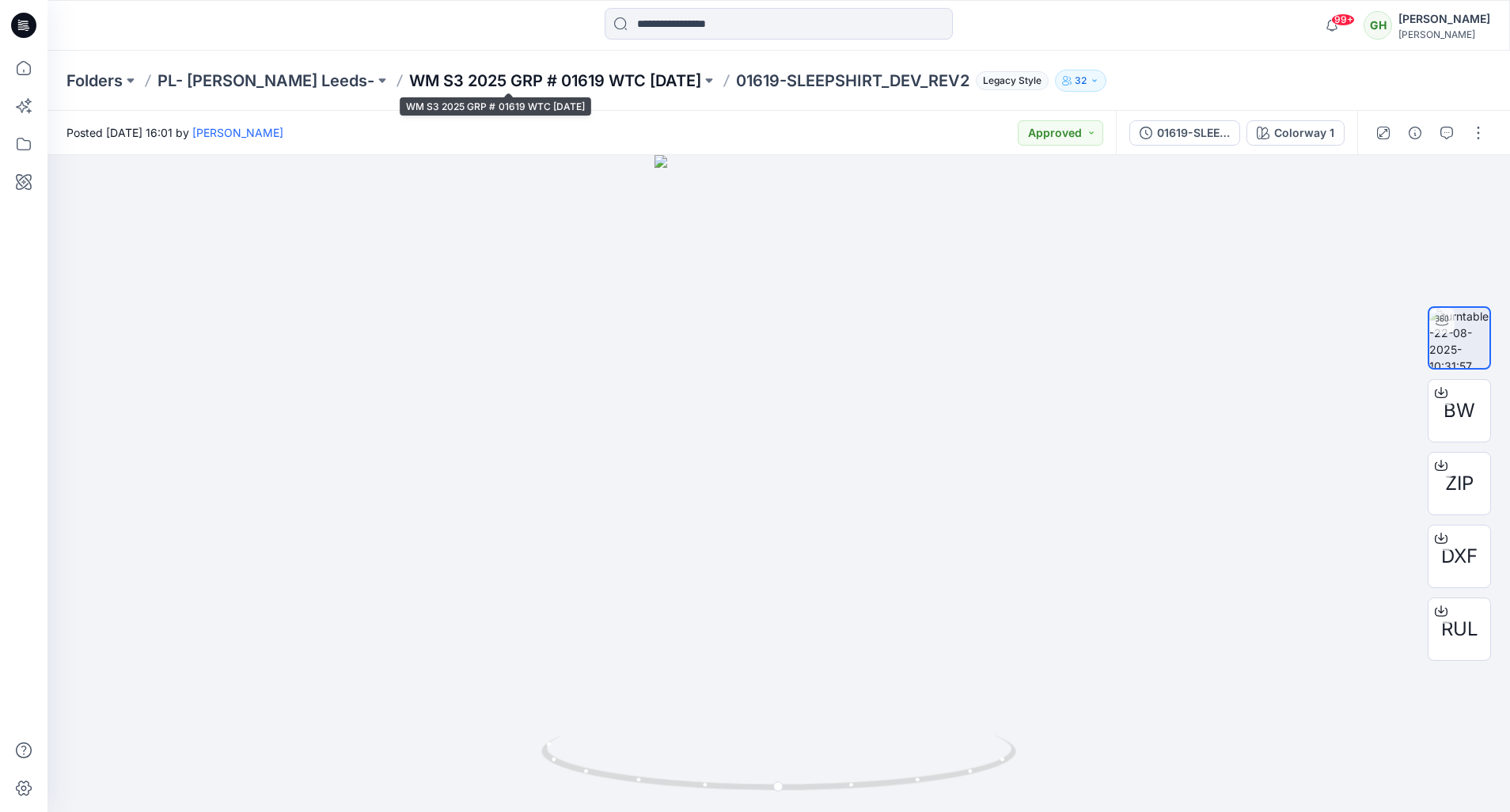
click at [522, 74] on p "WM S3 2025 GRP # 01619 WTC [DATE]" at bounding box center [556, 81] width 292 height 22
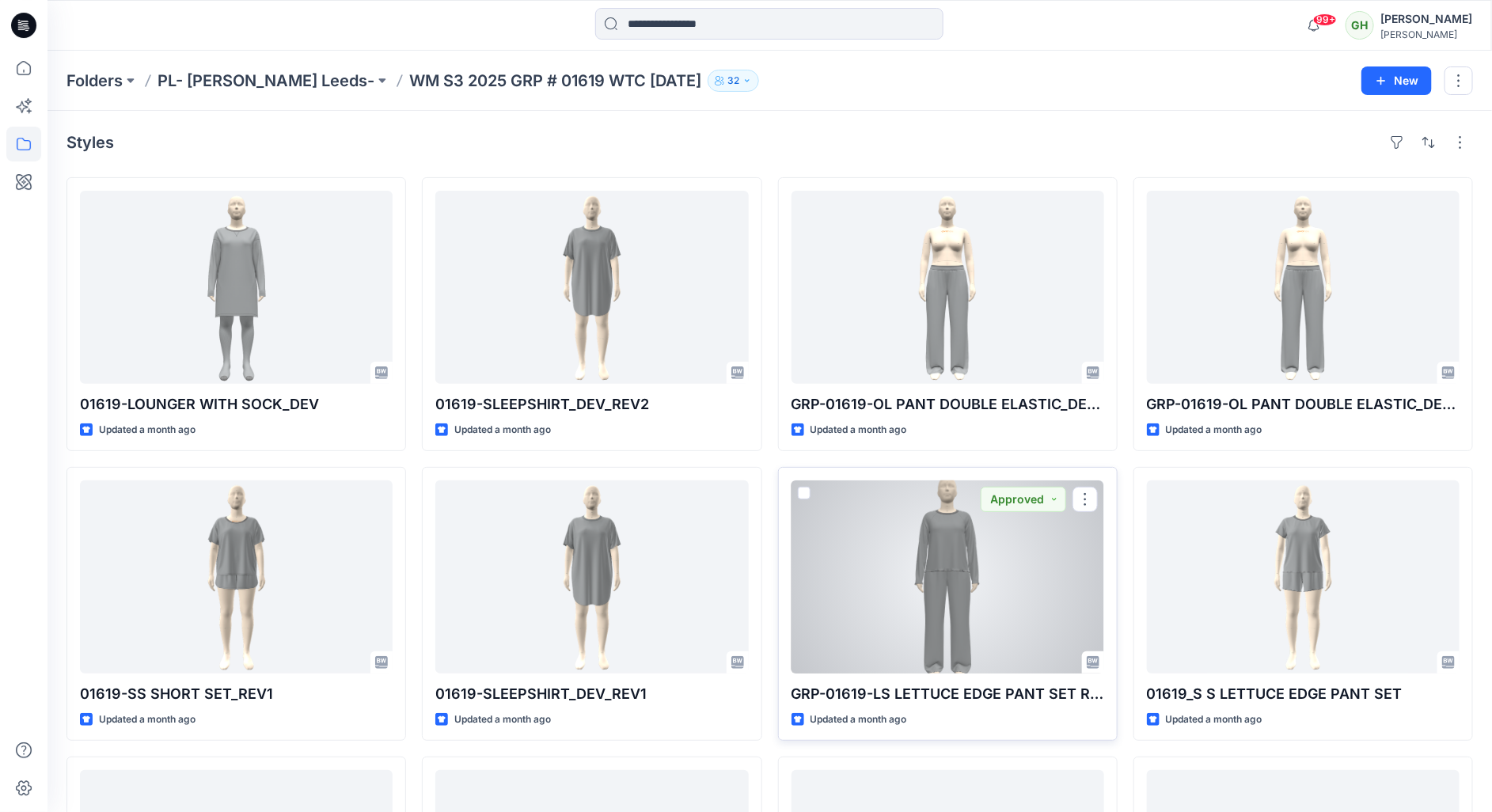
click at [905, 611] on div at bounding box center [947, 577] width 312 height 194
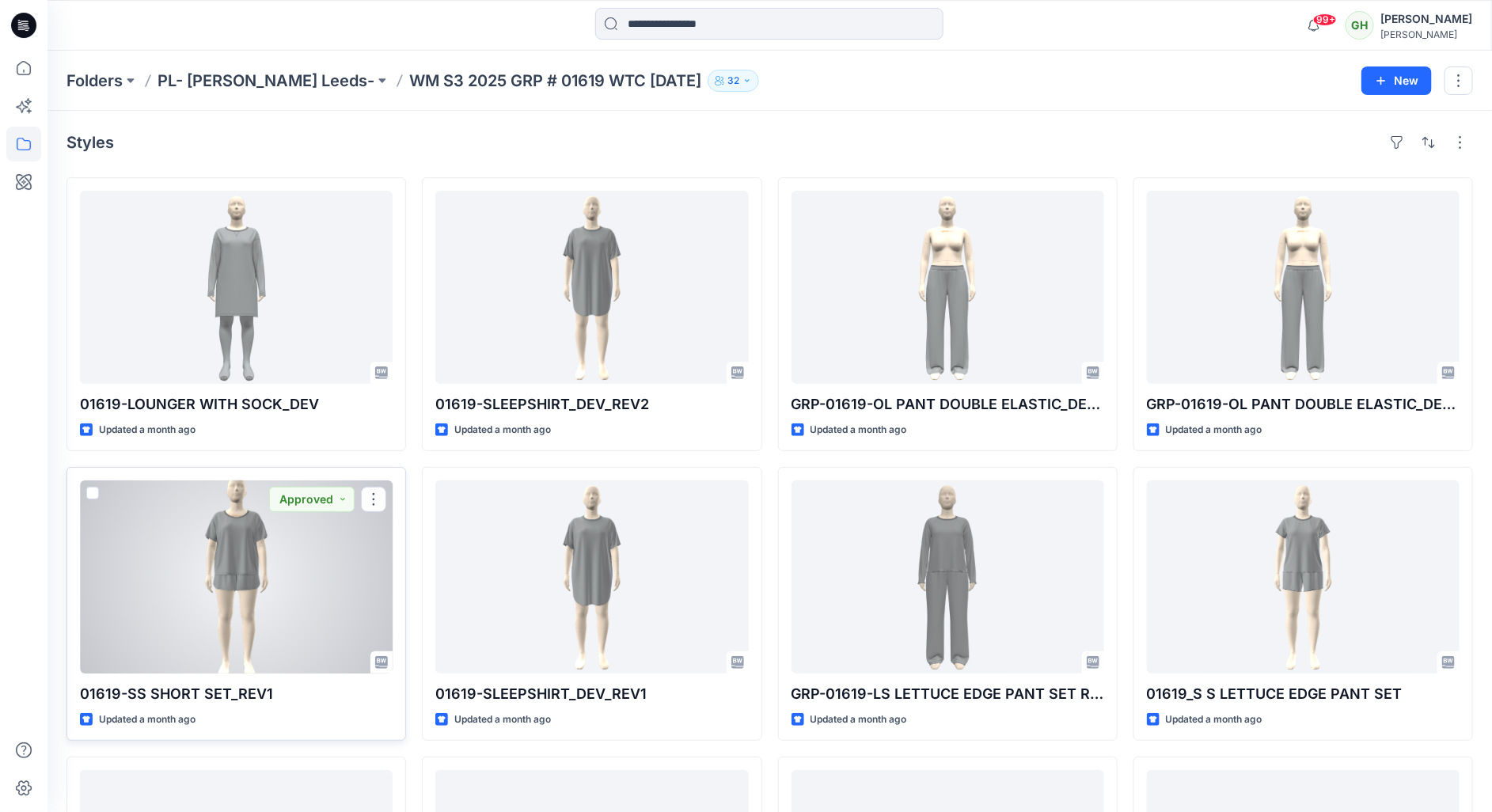
click at [194, 653] on div at bounding box center [235, 577] width 312 height 194
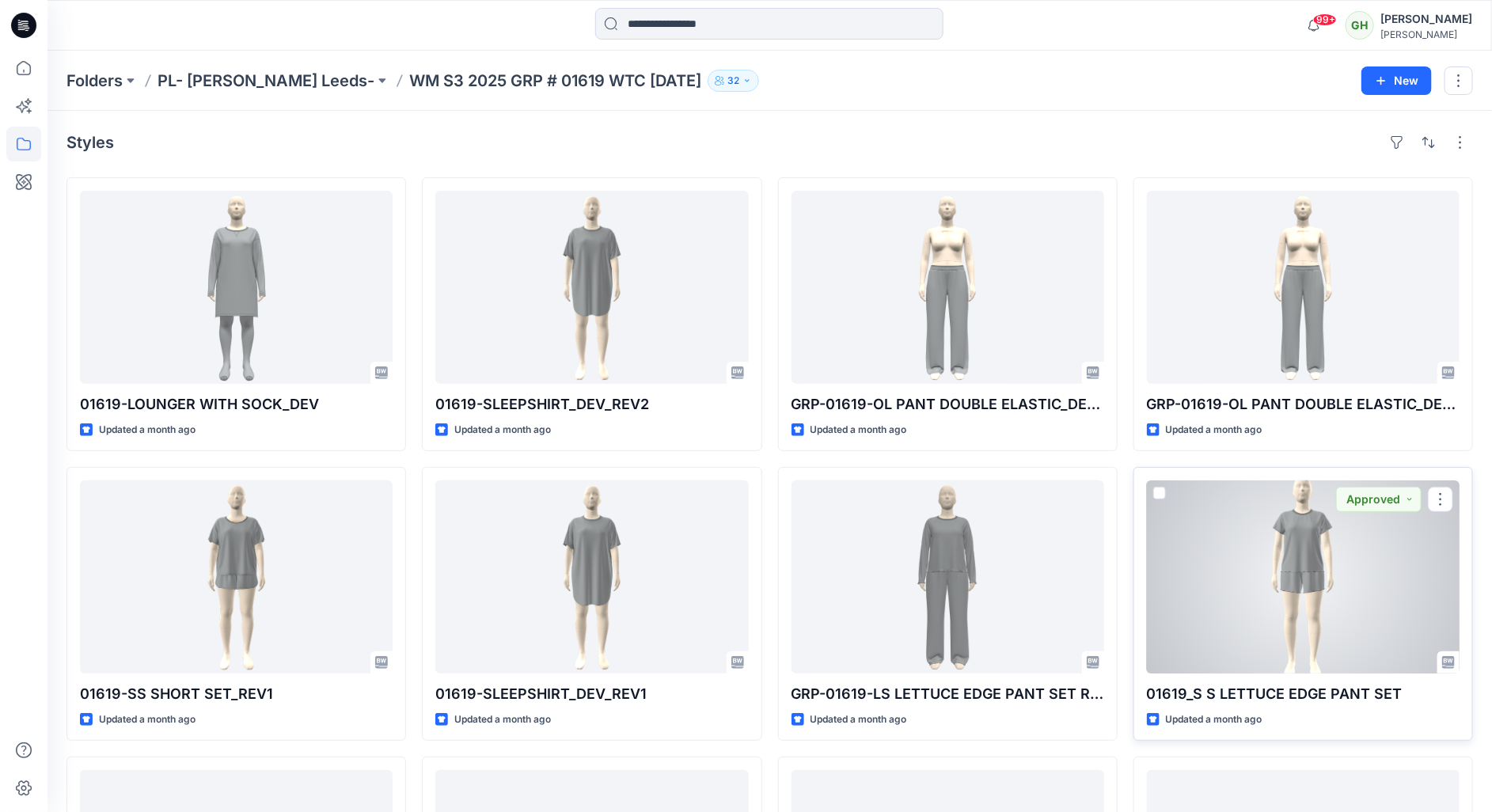
click at [1247, 629] on div at bounding box center [1302, 577] width 312 height 194
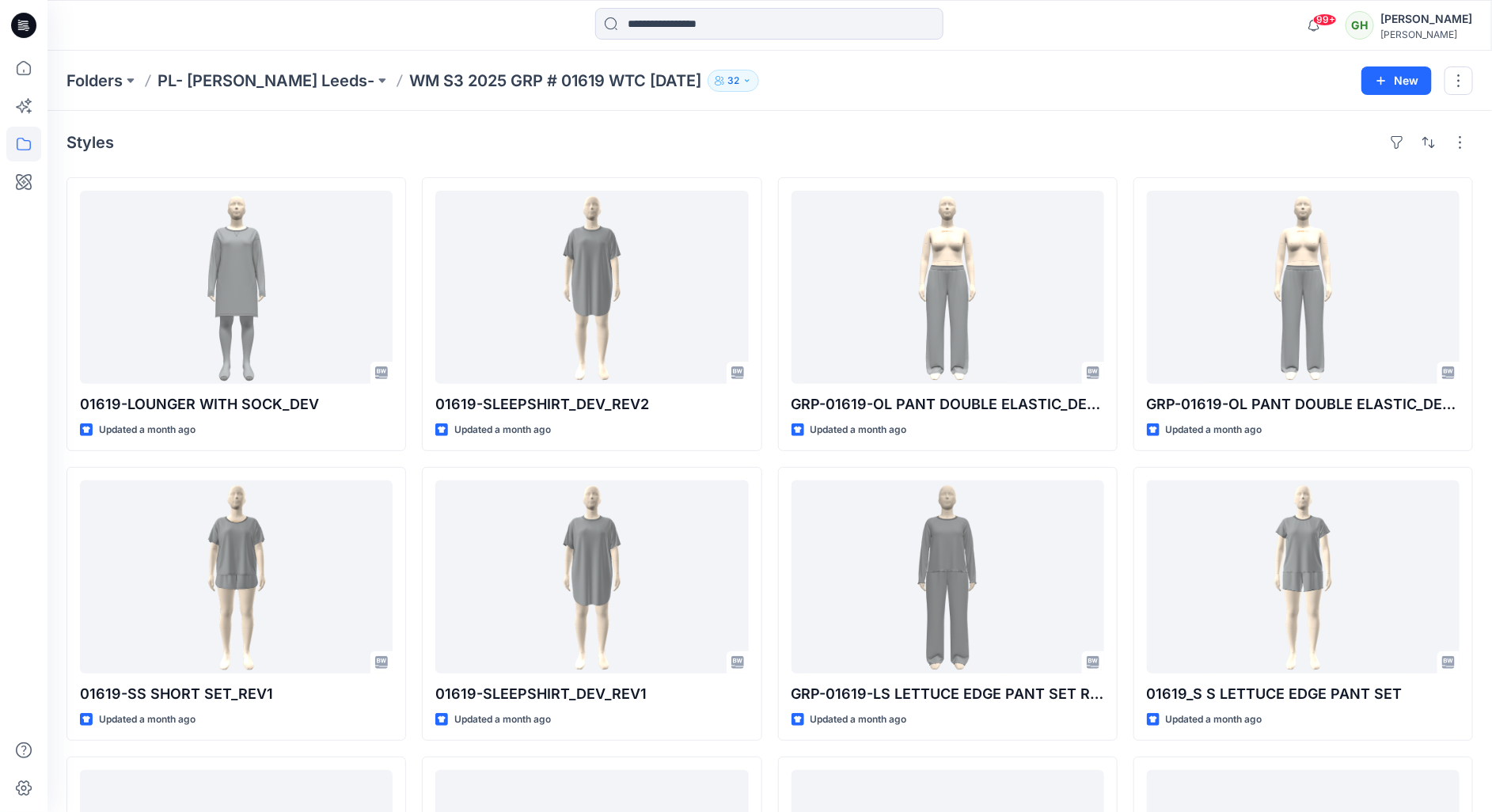
drag, startPoint x: 1120, startPoint y: 71, endPoint x: 919, endPoint y: 513, distance: 485.6
click at [1120, 71] on div "Folders PL- [PERSON_NAME] Leeds- WM S3 2025 GRP # 01619 WTC [DATE] 32" at bounding box center [707, 81] width 1283 height 22
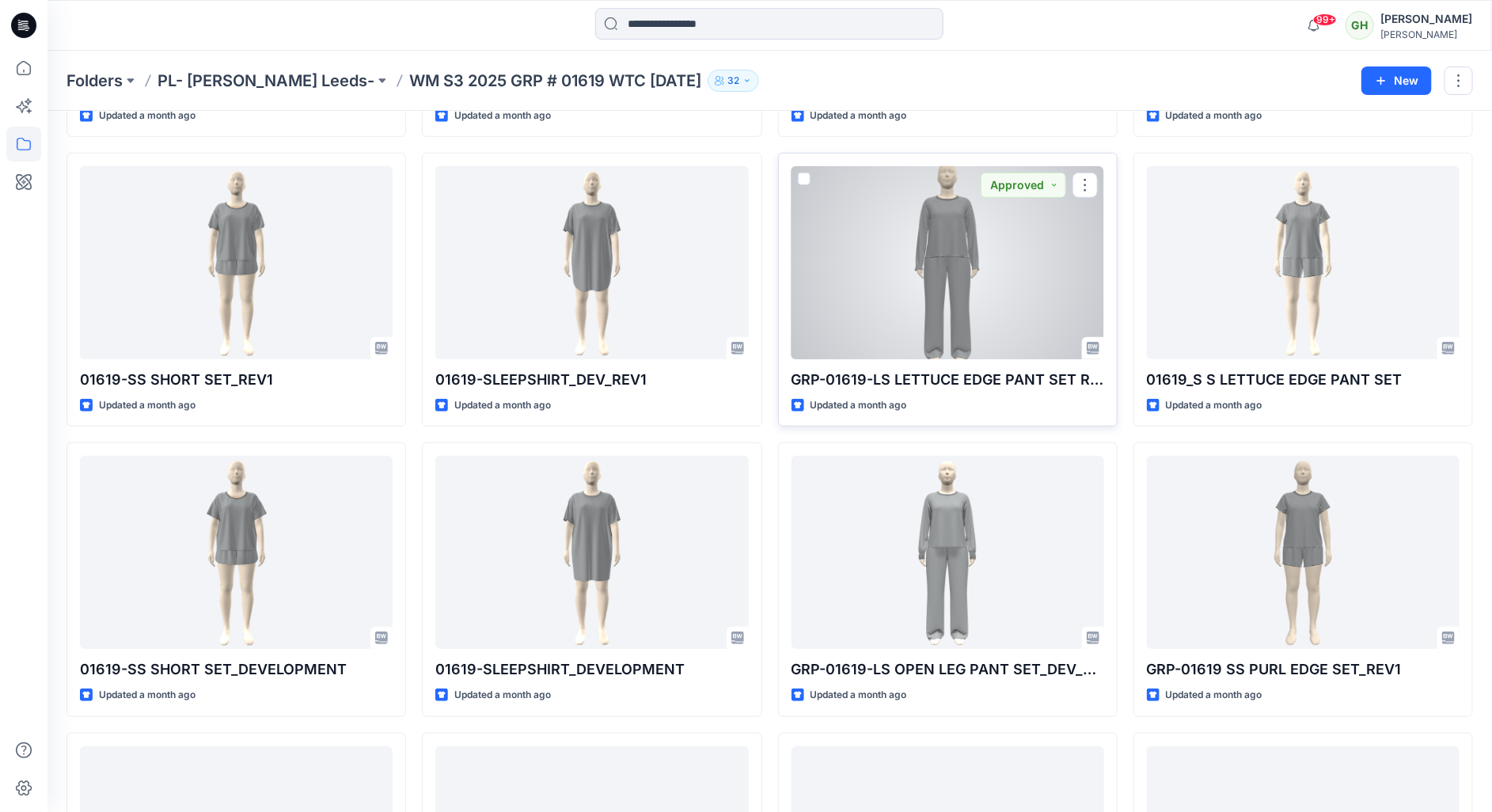
scroll to position [356, 0]
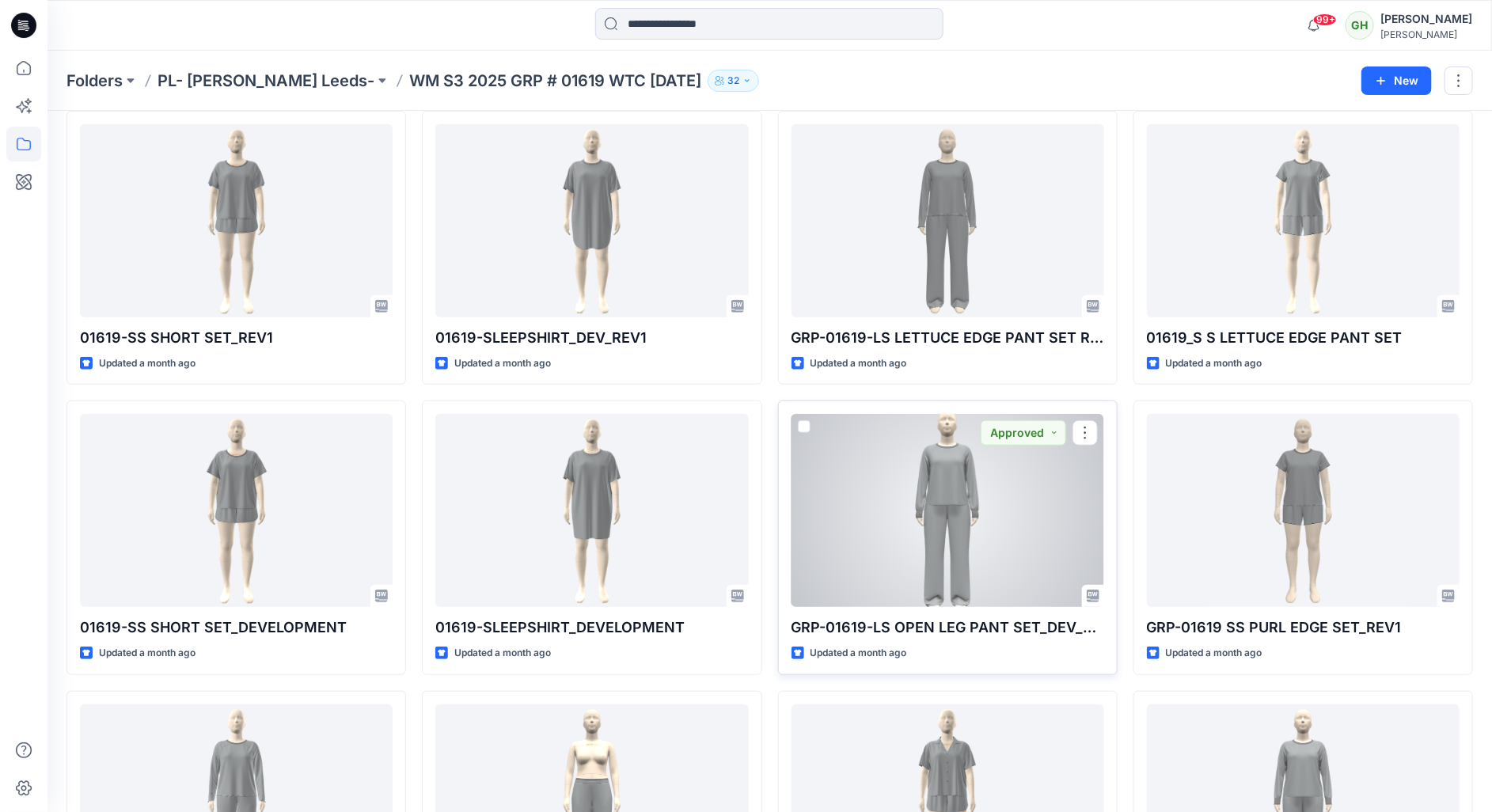
click at [1000, 511] on div at bounding box center [947, 511] width 312 height 194
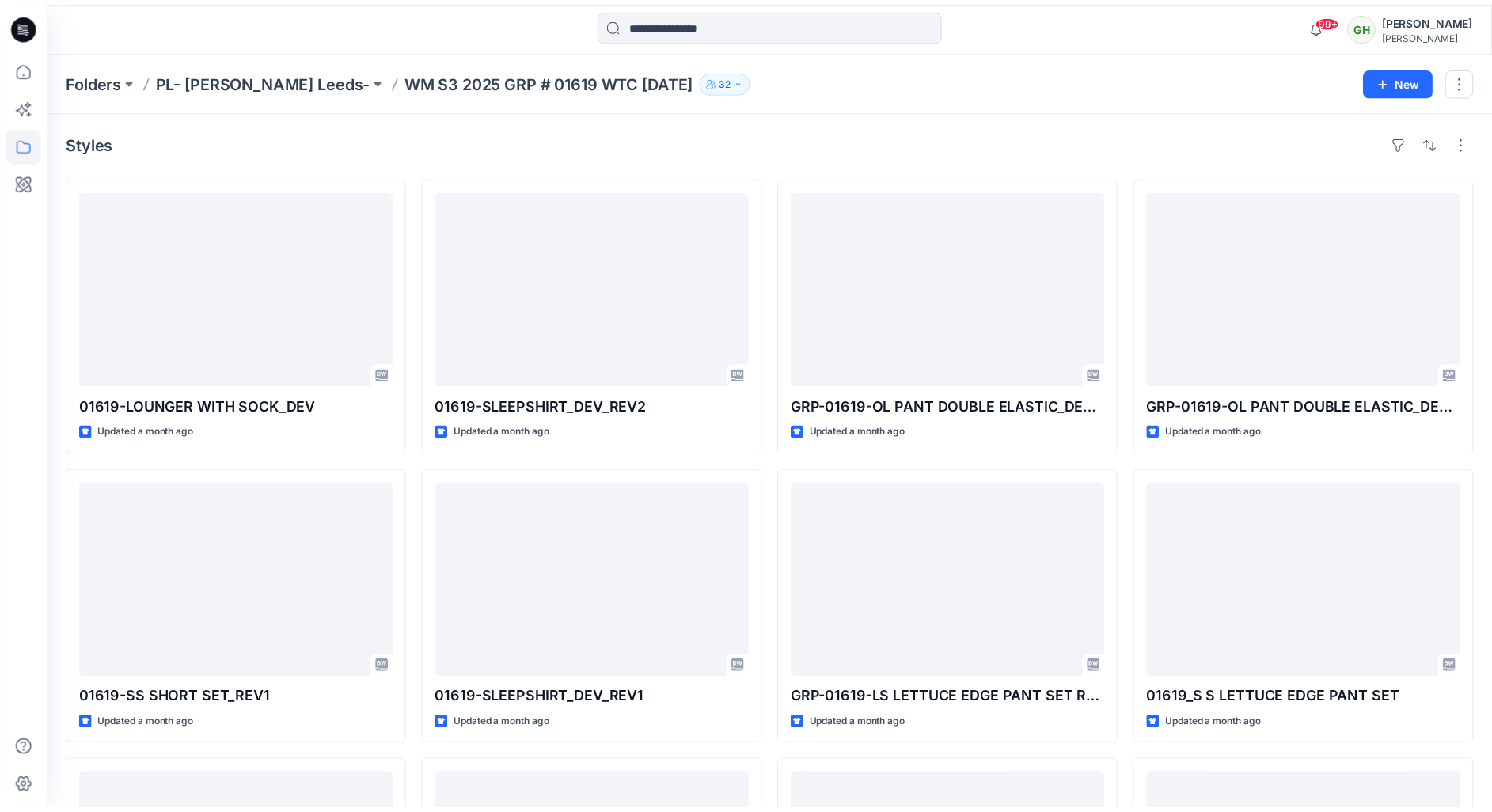
scroll to position [356, 0]
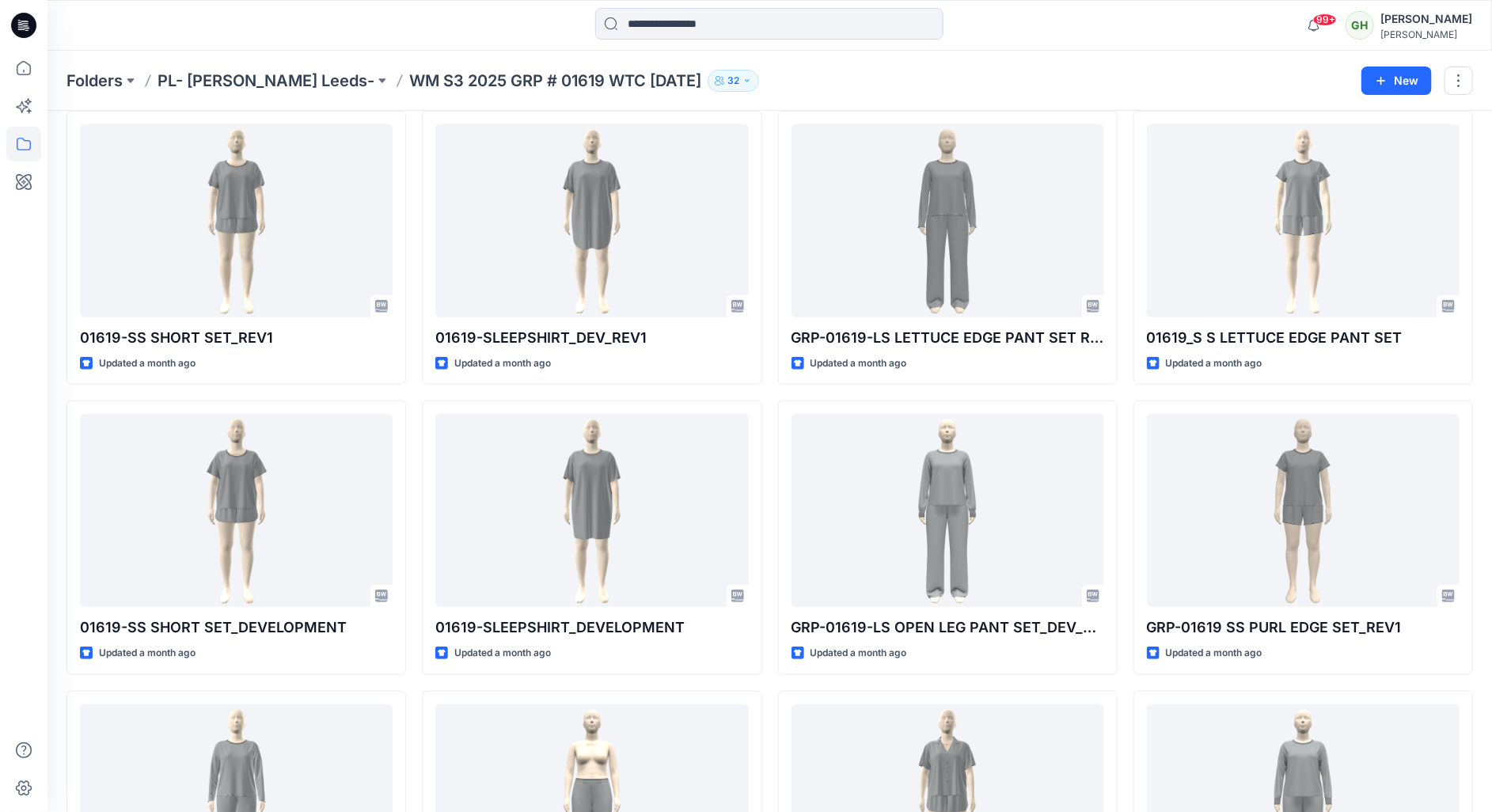
click at [0, 546] on html "99+ Notifications [PERSON_NAME] shared GRP-01620_B JOGGER in GRP 01620 License …" at bounding box center [746, 313] width 1492 height 1339
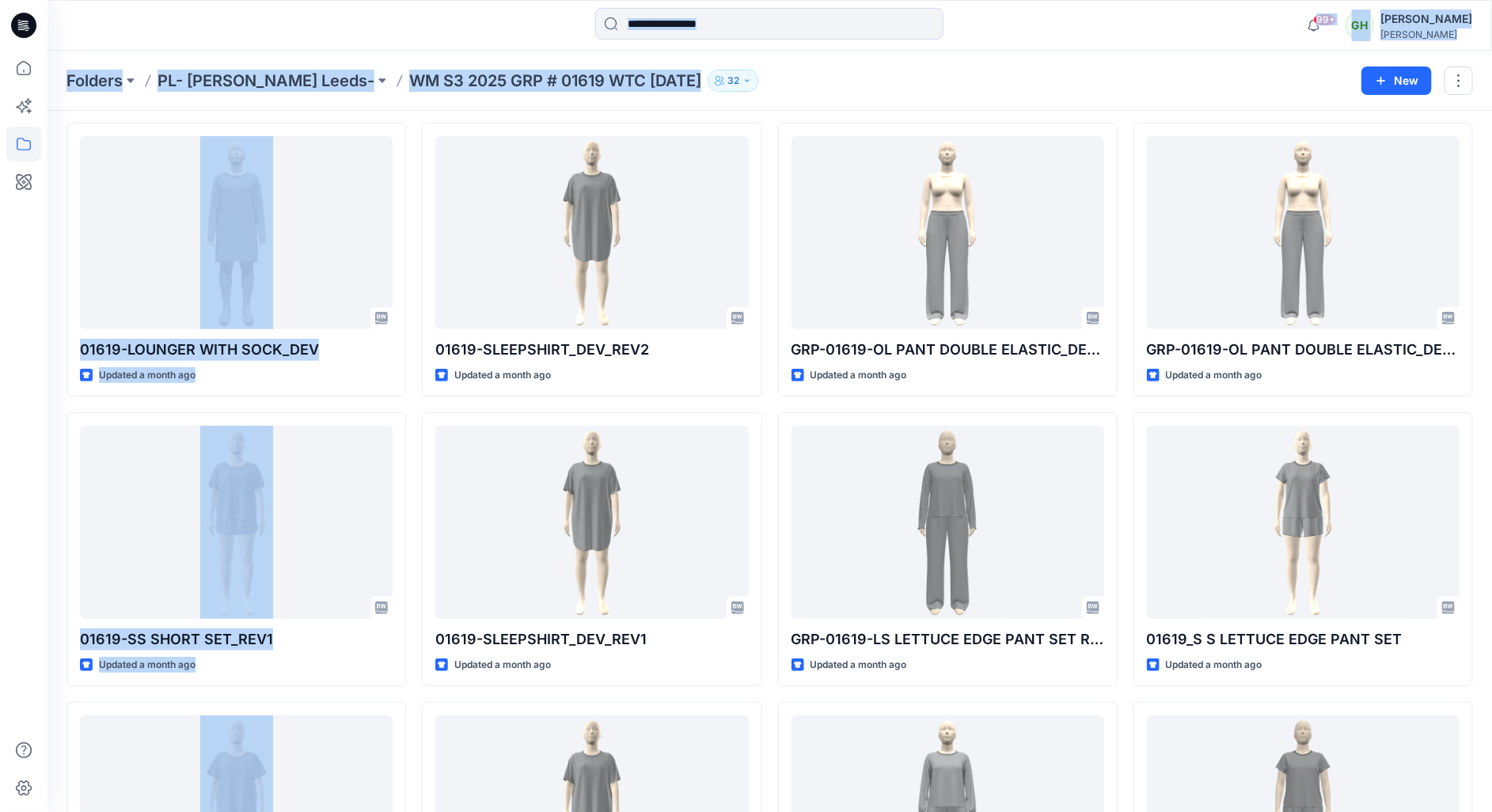
scroll to position [0, 0]
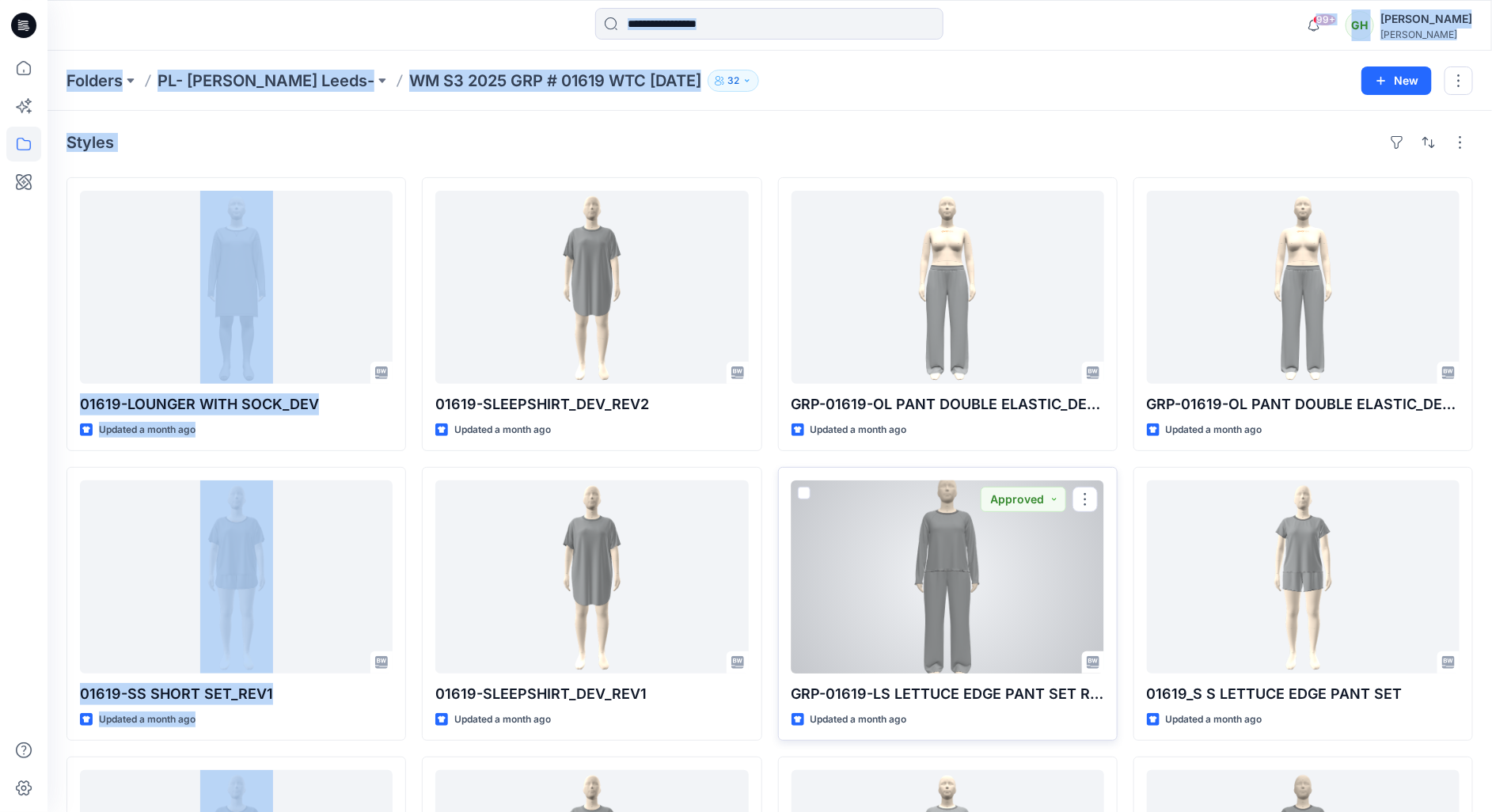
click at [971, 625] on div at bounding box center [947, 577] width 312 height 194
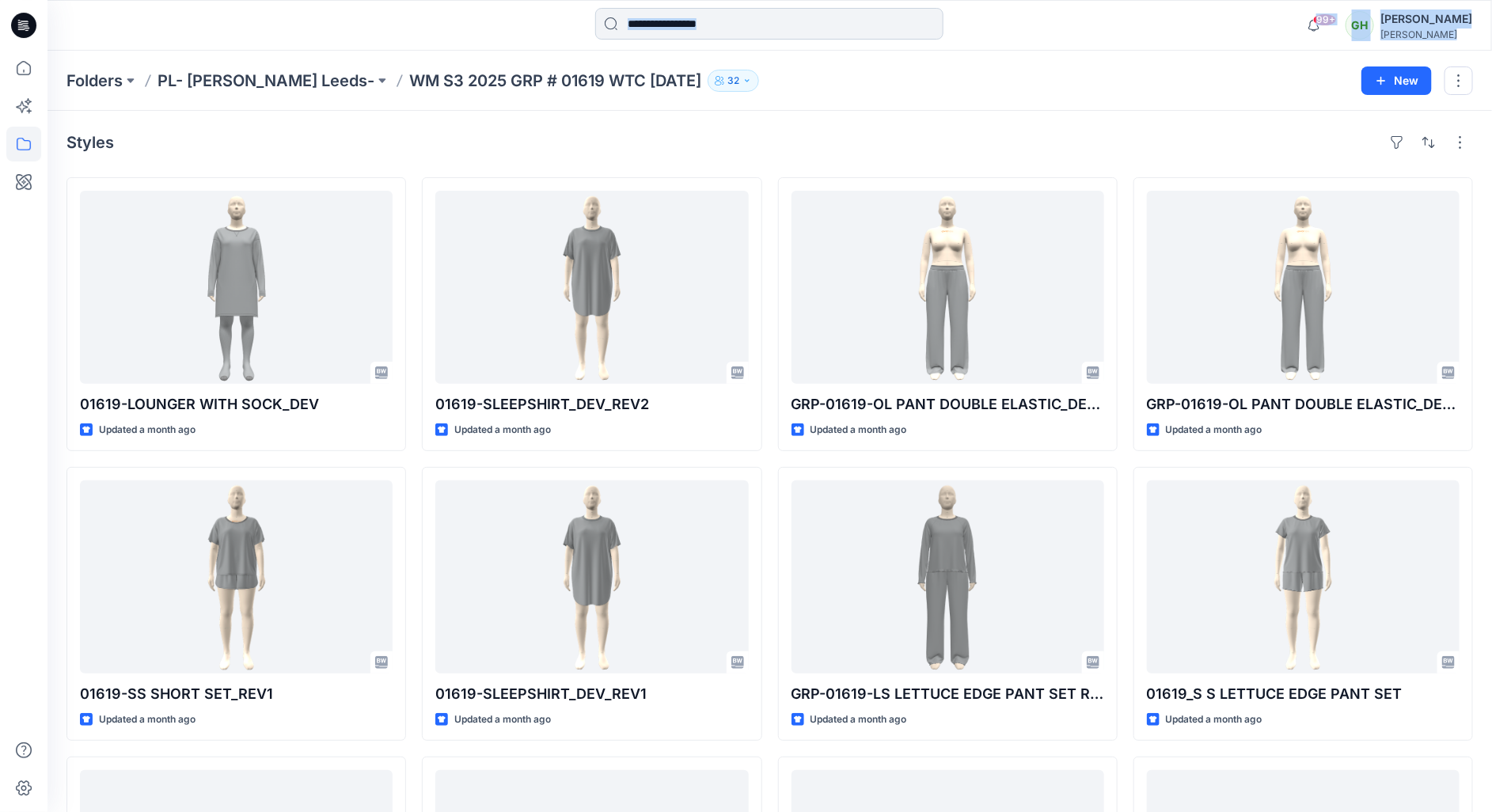
click at [734, 19] on input at bounding box center [769, 23] width 348 height 32
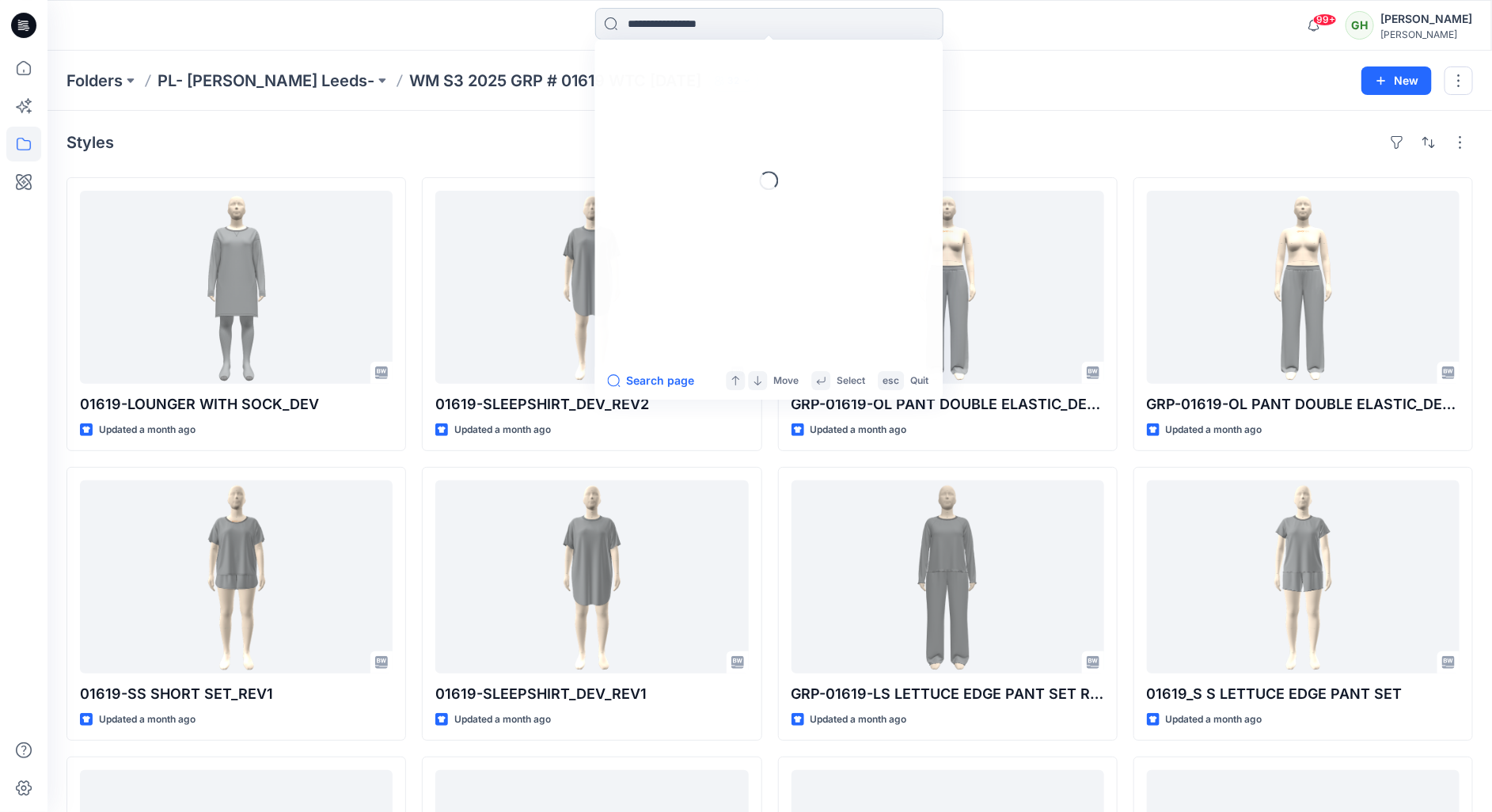
click at [734, 19] on input at bounding box center [769, 23] width 348 height 32
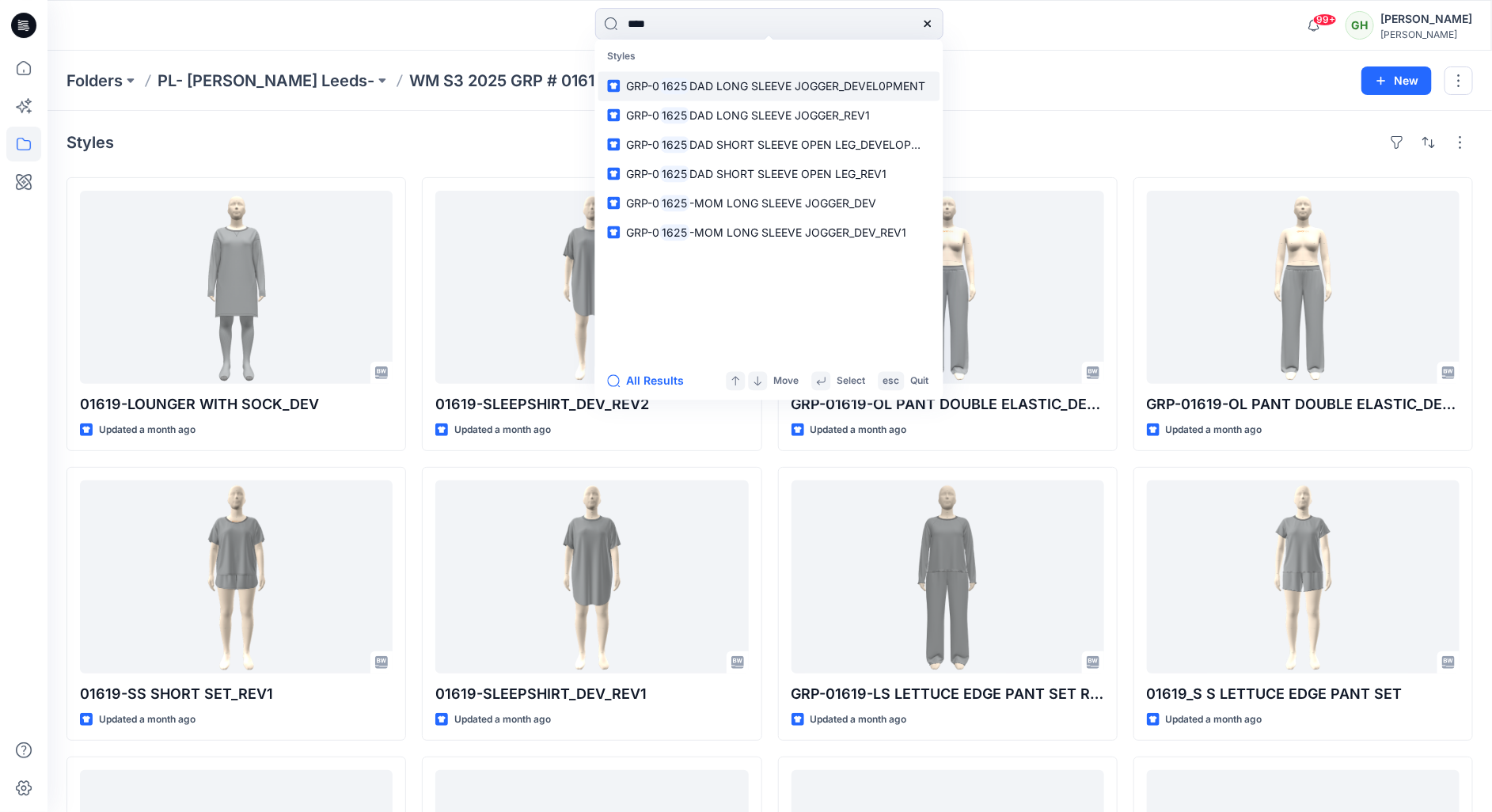
type input "****"
click at [762, 91] on span "DAD LONG SLEEVE JOGGER_DEVEL0PMENT" at bounding box center [807, 86] width 235 height 14
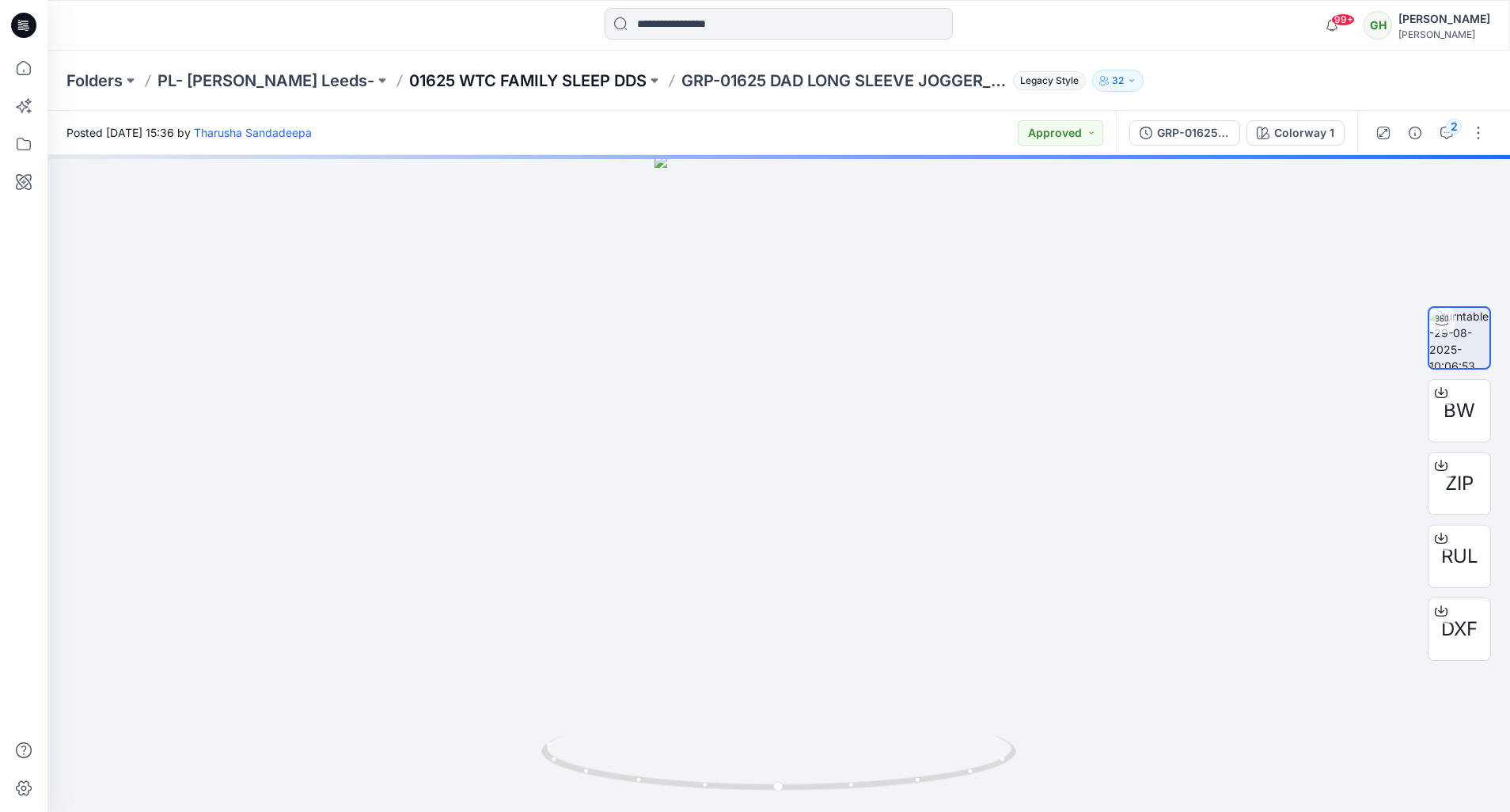
click at [483, 72] on p "01625 WTC FAMILY SLEEP DDS" at bounding box center [528, 81] width 237 height 22
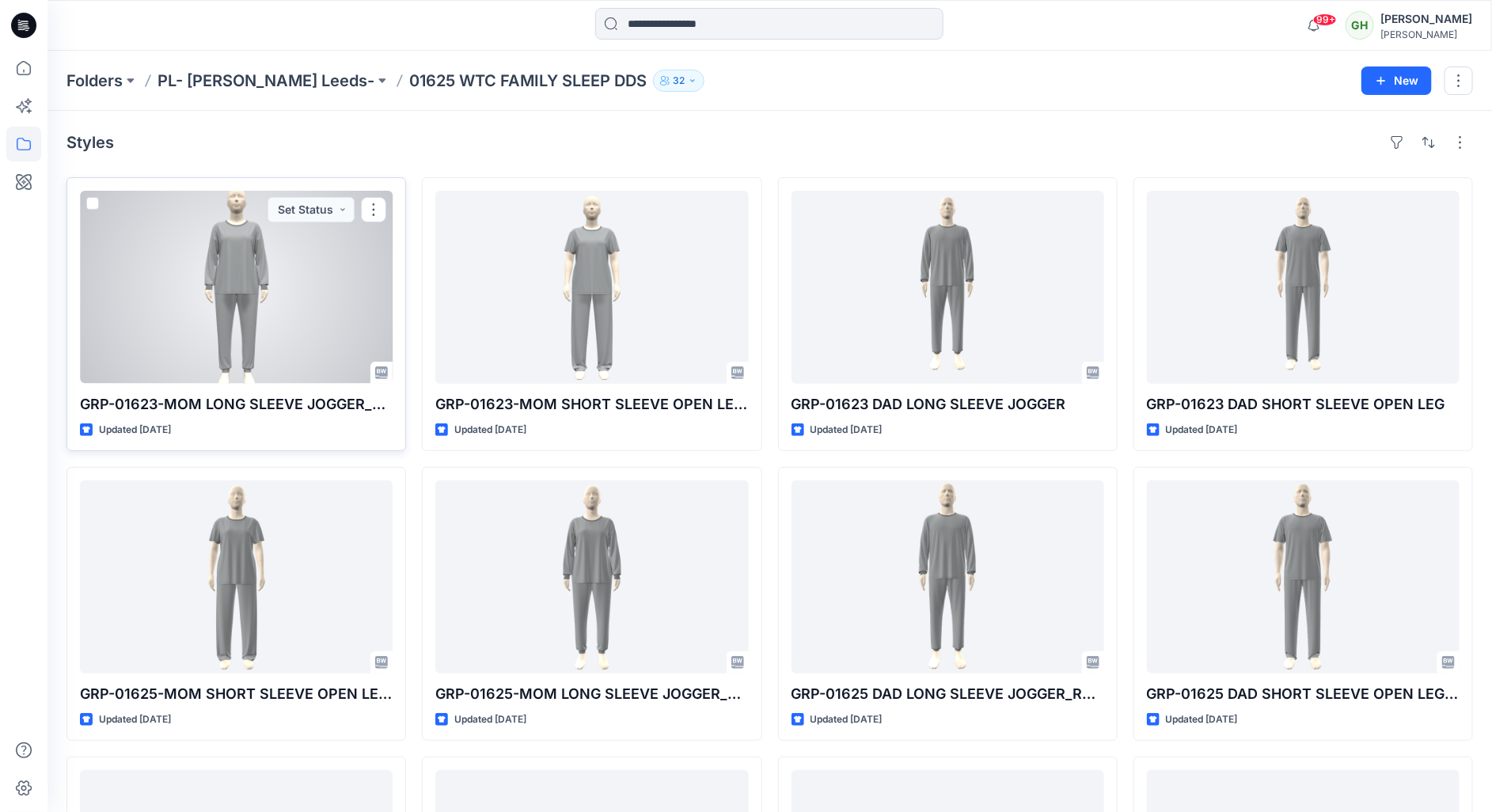
click at [273, 325] on div at bounding box center [235, 287] width 312 height 194
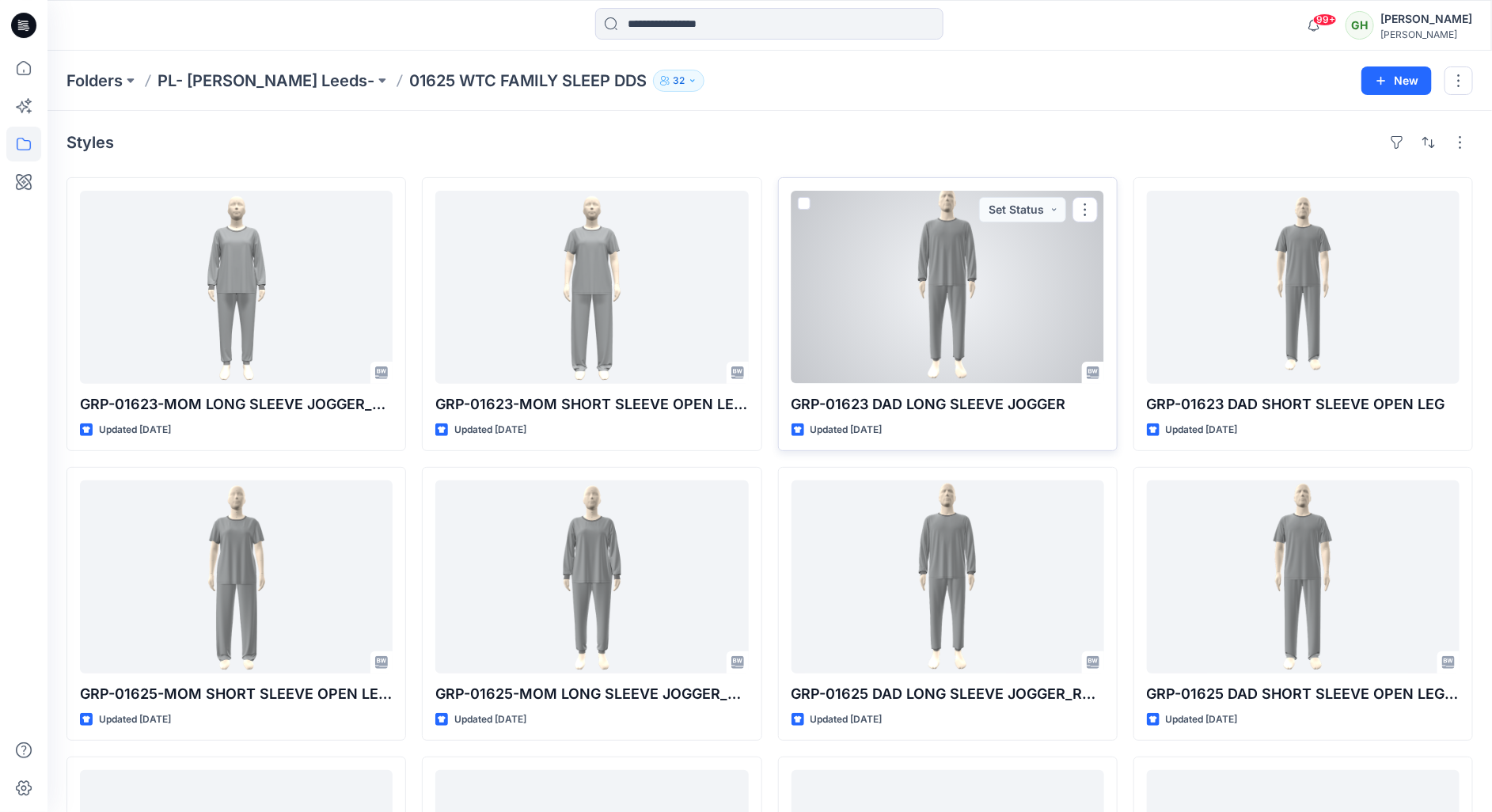
click at [943, 335] on div at bounding box center [947, 287] width 312 height 194
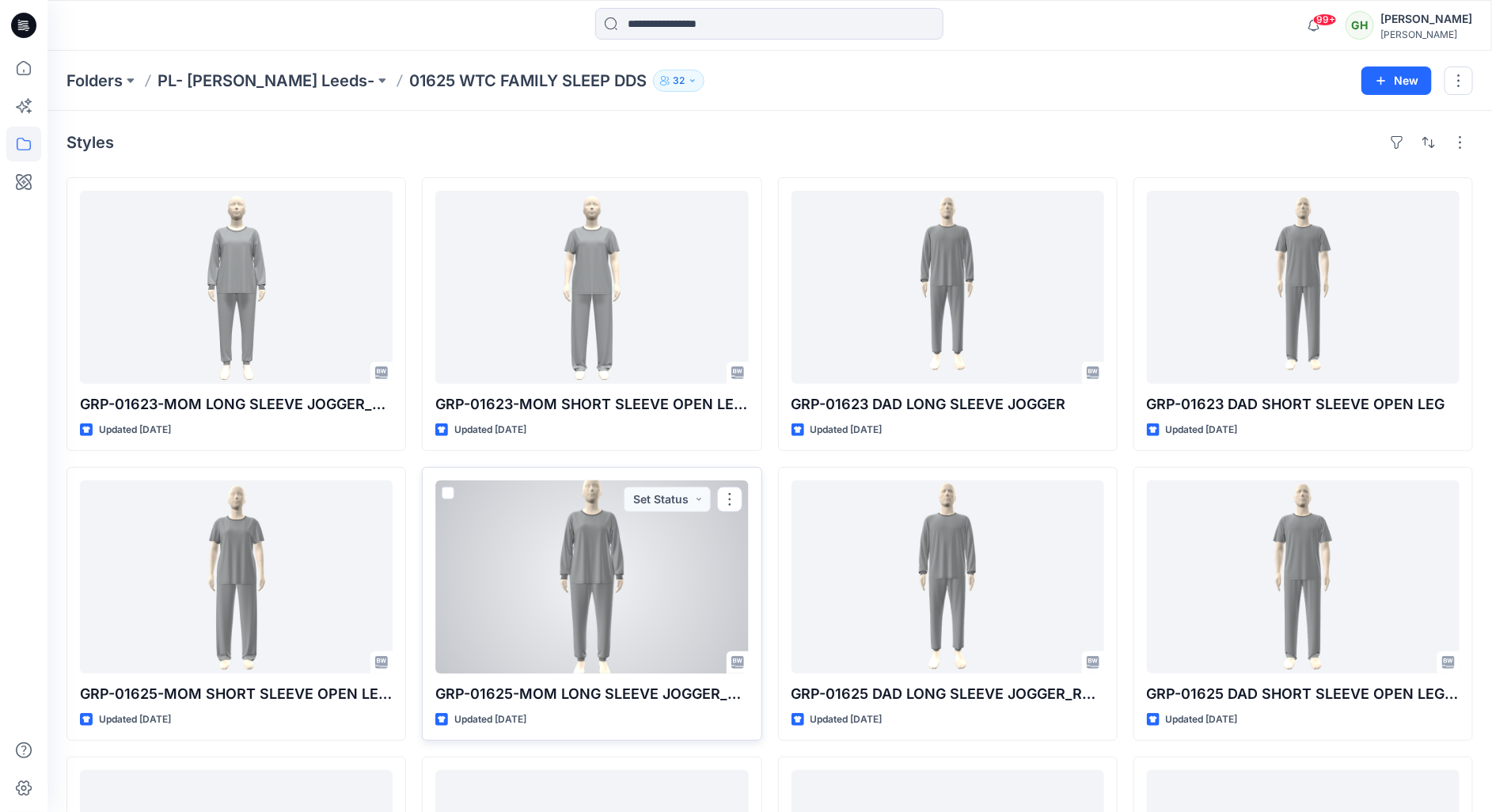
click at [622, 610] on div at bounding box center [590, 577] width 312 height 194
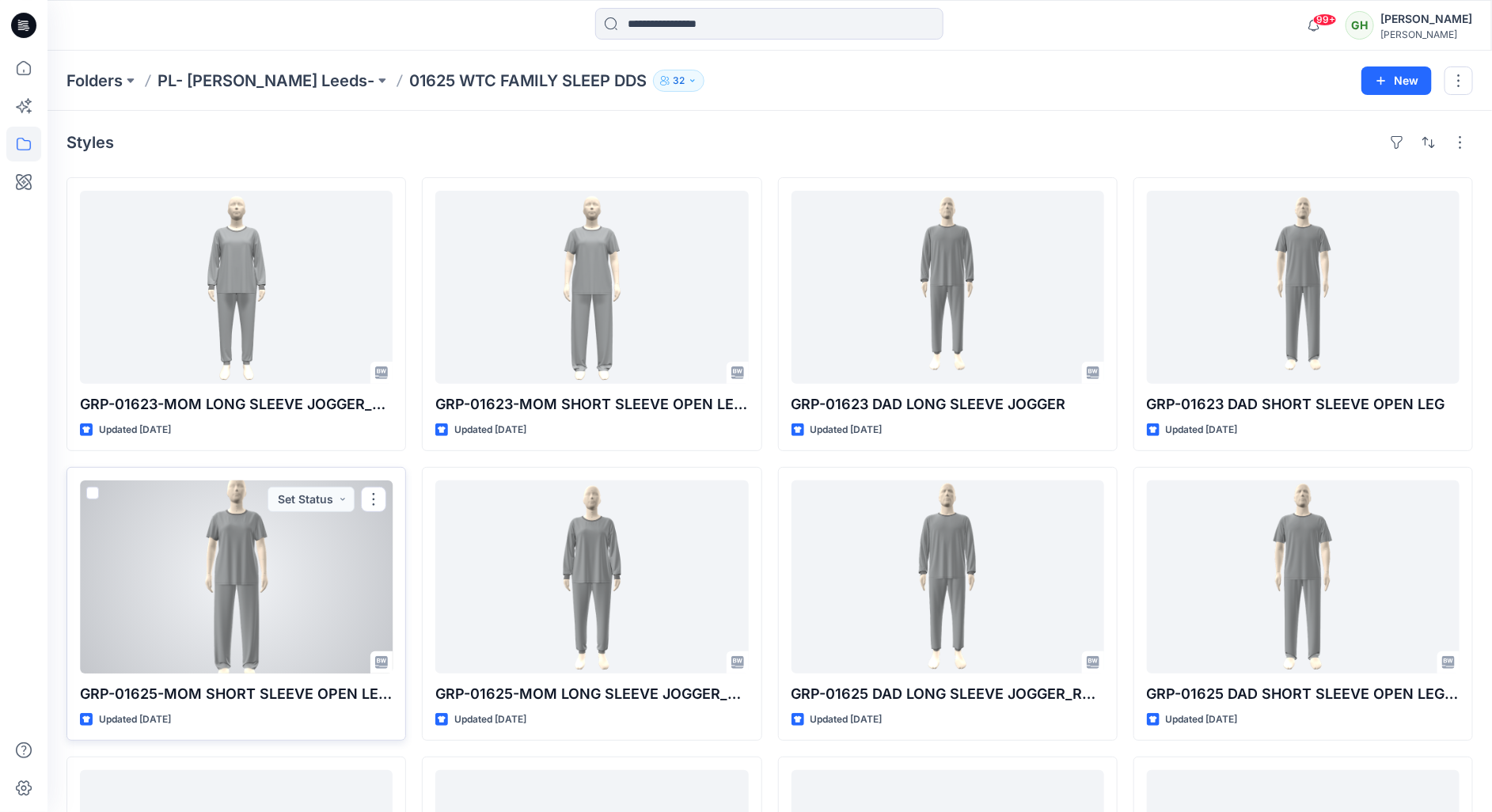
click at [176, 594] on div at bounding box center [235, 577] width 312 height 194
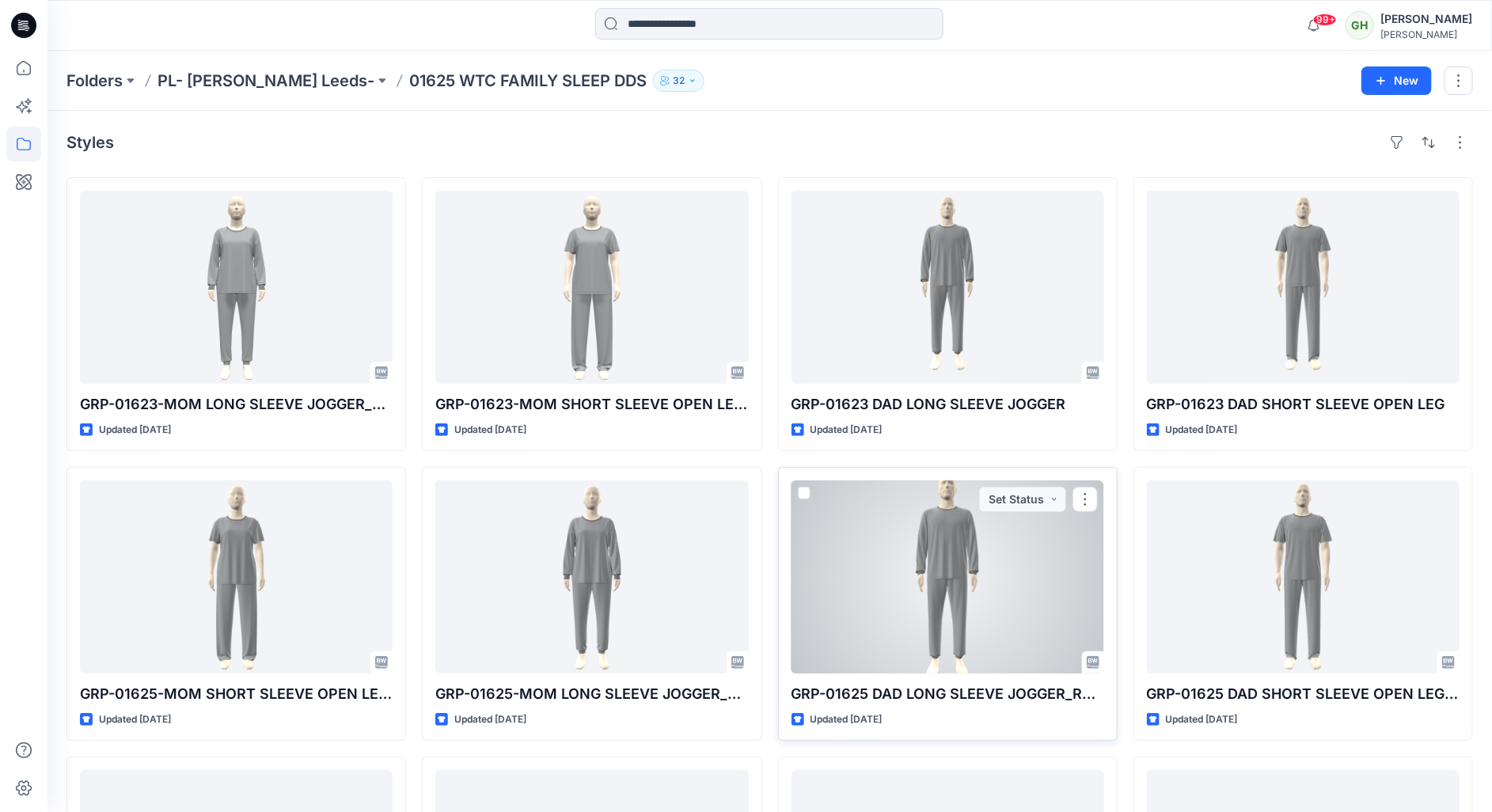
click at [932, 605] on div at bounding box center [947, 577] width 312 height 194
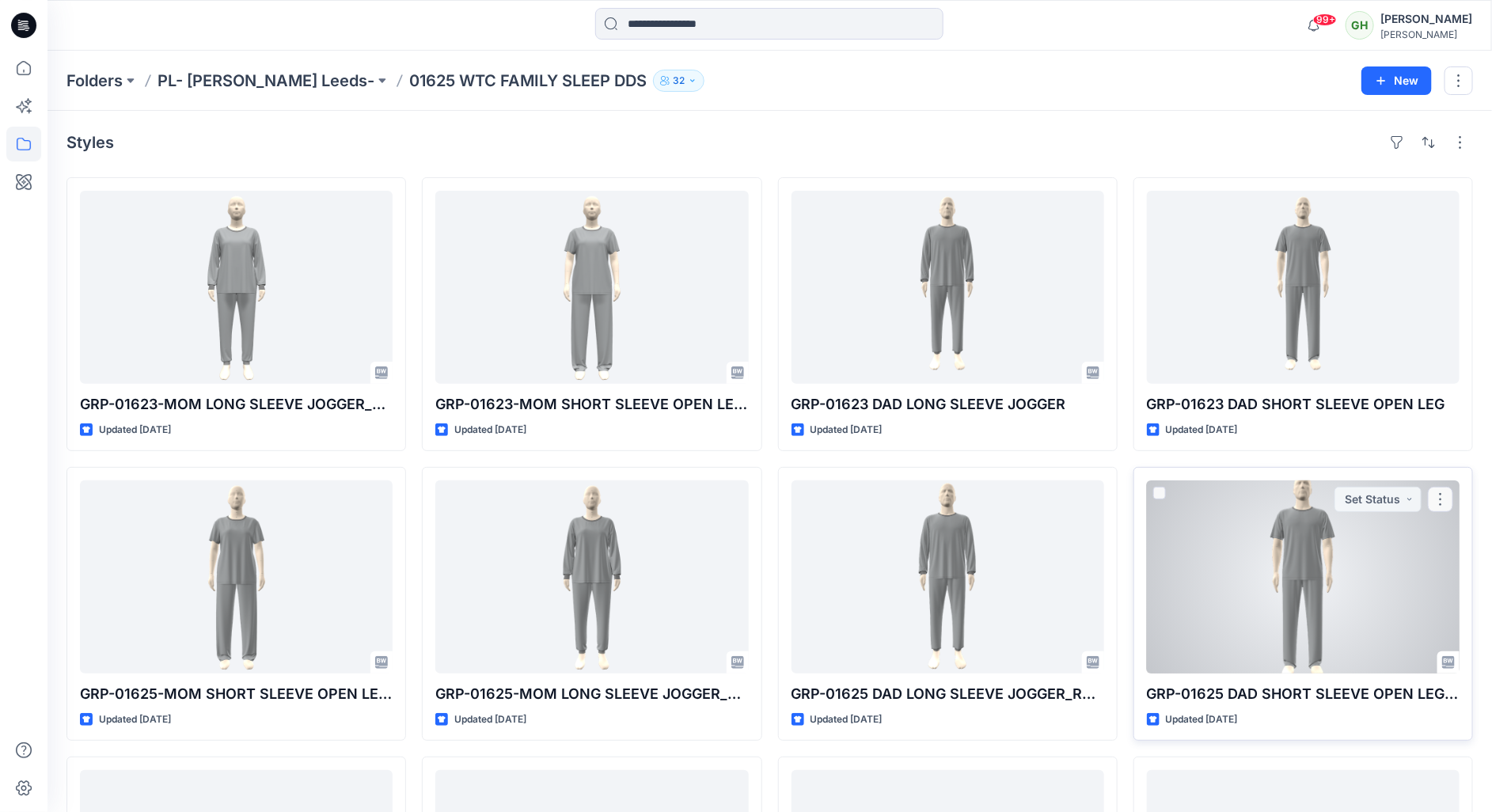
click at [1276, 596] on div at bounding box center [1302, 577] width 312 height 194
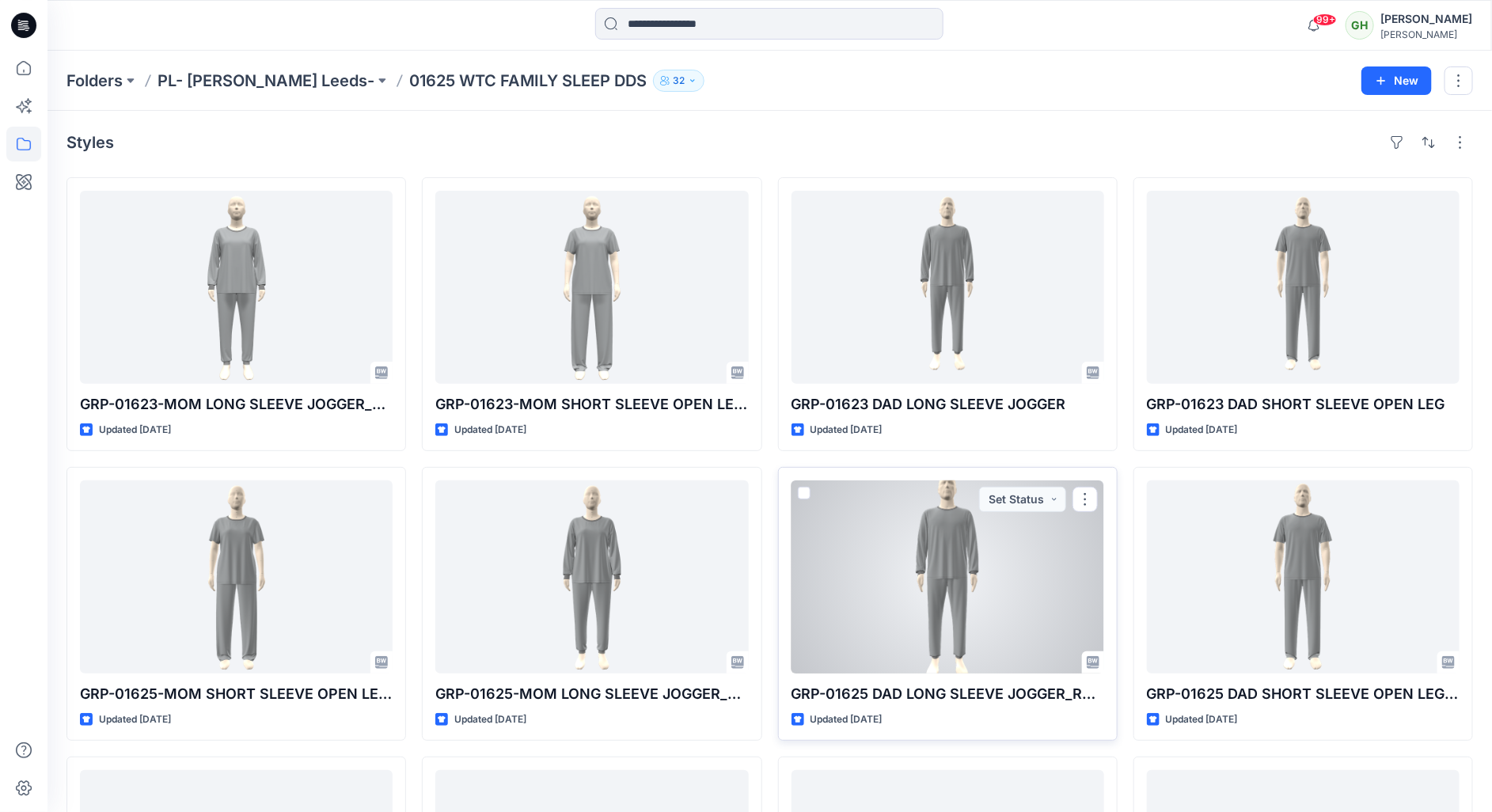
click at [1024, 537] on div at bounding box center [947, 577] width 312 height 194
